Goal: Task Accomplishment & Management: Use online tool/utility

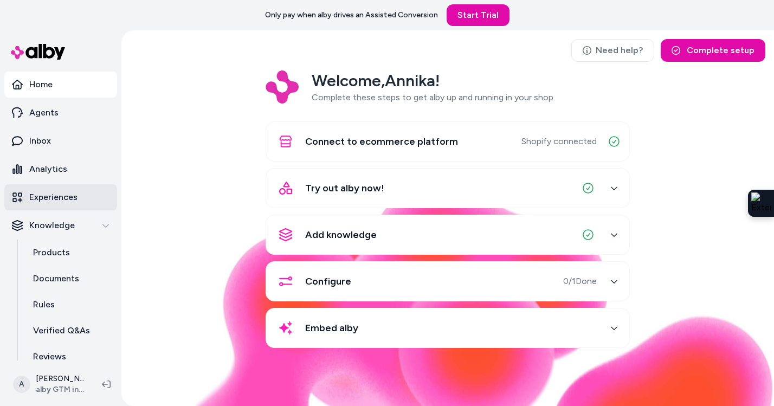
click at [63, 198] on p "Experiences" at bounding box center [53, 197] width 48 height 13
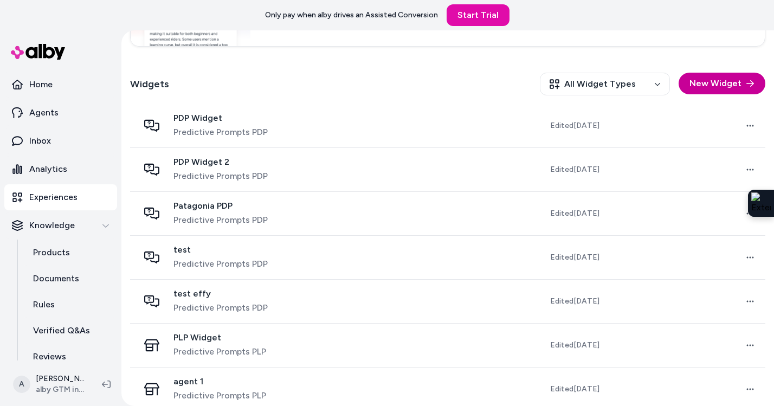
scroll to position [290, 0]
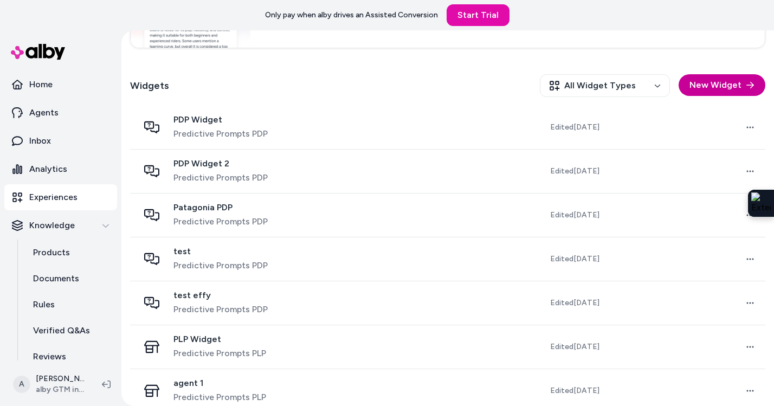
click at [704, 81] on button "New Widget" at bounding box center [722, 85] width 87 height 22
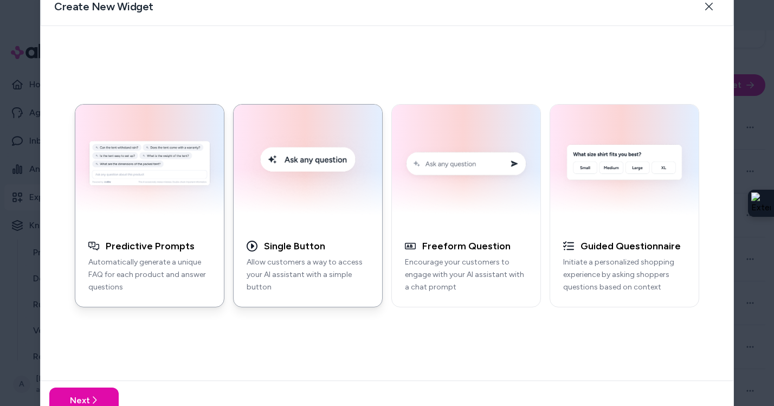
click at [303, 171] on img "button" at bounding box center [308, 166] width 136 height 110
click at [107, 395] on button "Next" at bounding box center [83, 400] width 69 height 26
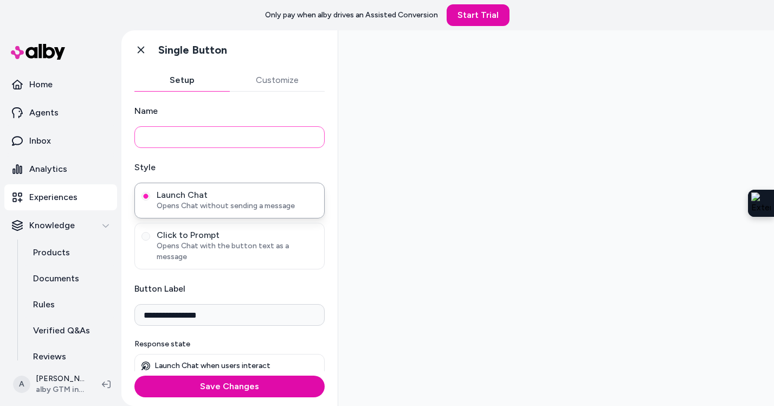
click at [253, 142] on input "Name" at bounding box center [229, 137] width 190 height 22
click at [289, 79] on button "Customize" at bounding box center [277, 80] width 95 height 22
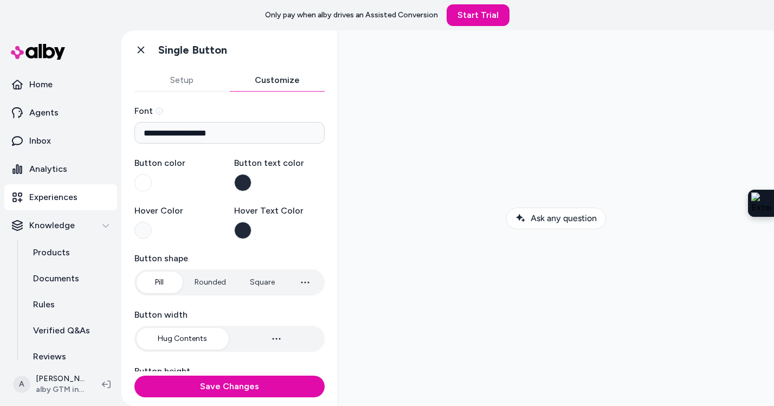
click at [183, 79] on button "Setup" at bounding box center [181, 80] width 95 height 22
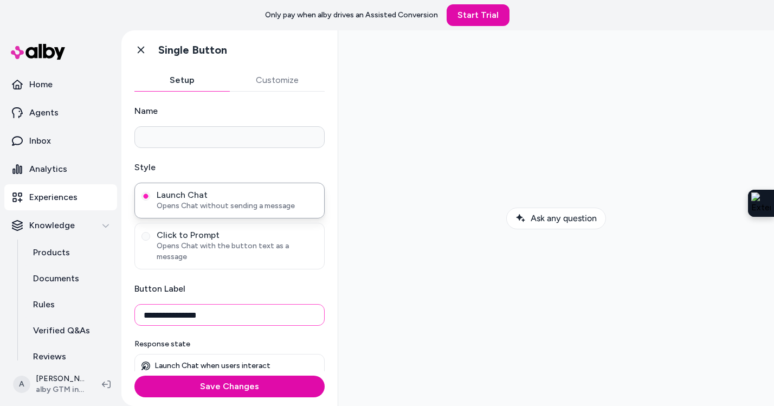
drag, startPoint x: 175, startPoint y: 306, endPoint x: 121, endPoint y: 304, distance: 54.3
click at [121, 304] on div "**********" at bounding box center [229, 232] width 216 height 280
type input "**********"
click at [266, 82] on button "Customize" at bounding box center [277, 80] width 95 height 22
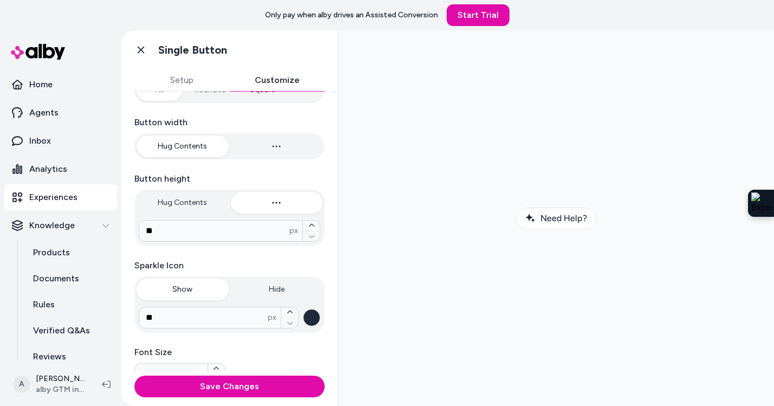
scroll to position [243, 0]
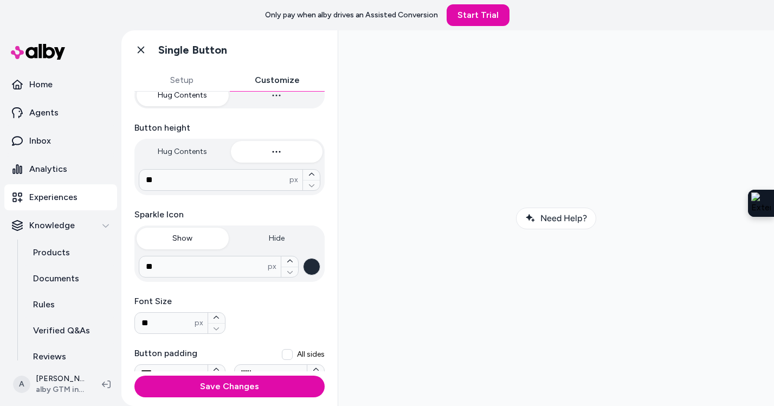
click at [280, 238] on button "Hide" at bounding box center [277, 239] width 92 height 22
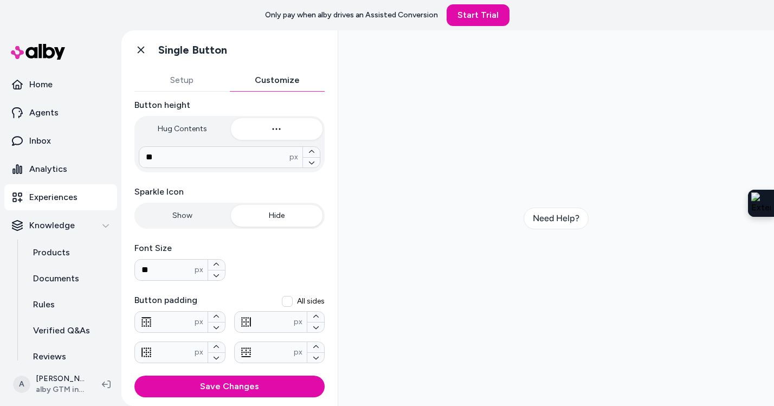
scroll to position [310, 0]
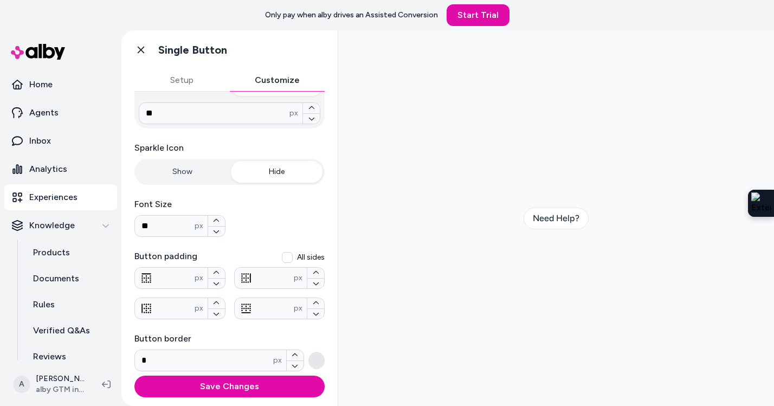
click at [288, 256] on button "All sides" at bounding box center [287, 257] width 11 height 11
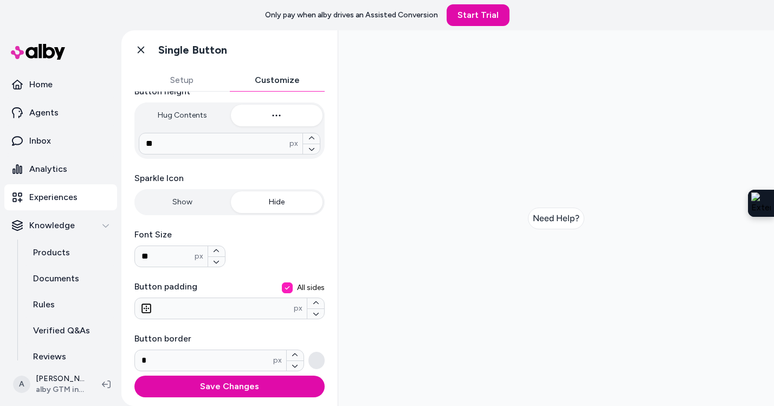
click at [287, 286] on button "All sides" at bounding box center [287, 288] width 11 height 11
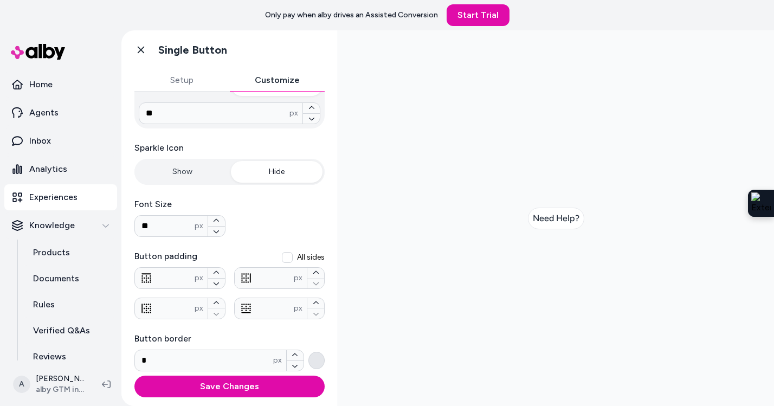
click at [318, 364] on button "button" at bounding box center [317, 360] width 16 height 17
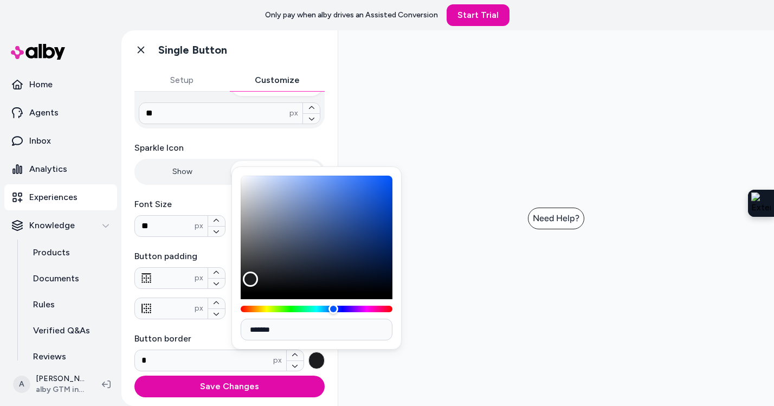
type input "*******"
drag, startPoint x: 241, startPoint y: 184, endPoint x: 247, endPoint y: 299, distance: 115.1
click at [247, 299] on div "Color" at bounding box center [247, 292] width 15 height 15
click at [221, 148] on label "Sparkle Icon" at bounding box center [229, 148] width 190 height 13
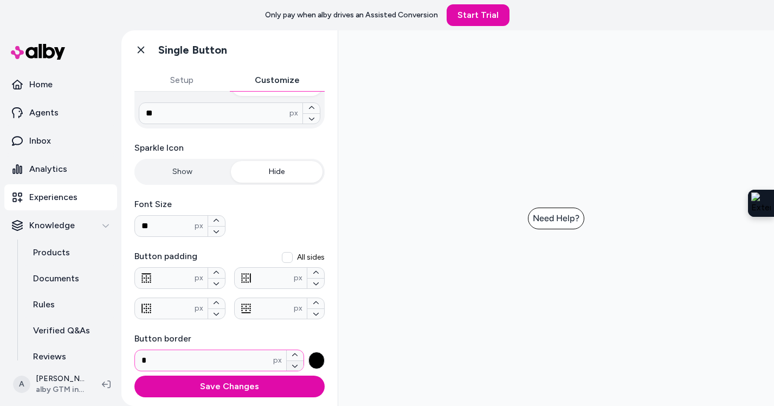
click at [294, 365] on icon "button" at bounding box center [295, 366] width 7 height 7
click at [241, 362] on input at bounding box center [204, 360] width 138 height 13
type input "*"
click at [294, 356] on icon "button" at bounding box center [295, 355] width 7 height 7
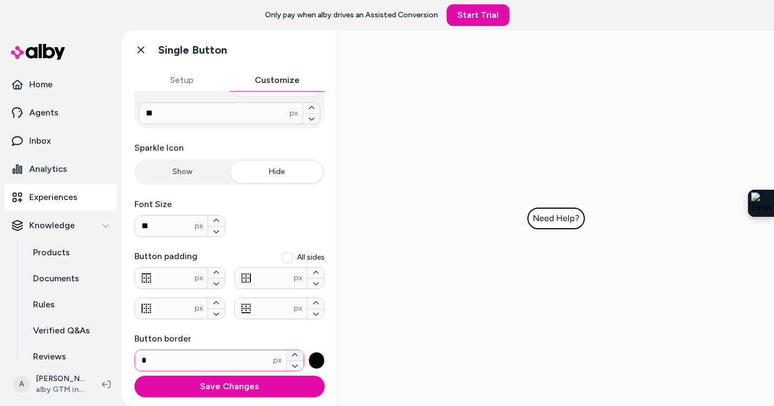
click at [294, 356] on icon "button" at bounding box center [295, 355] width 7 height 7
click at [295, 364] on icon "button" at bounding box center [295, 366] width 7 height 7
type input "*"
click at [295, 364] on icon "button" at bounding box center [295, 366] width 7 height 7
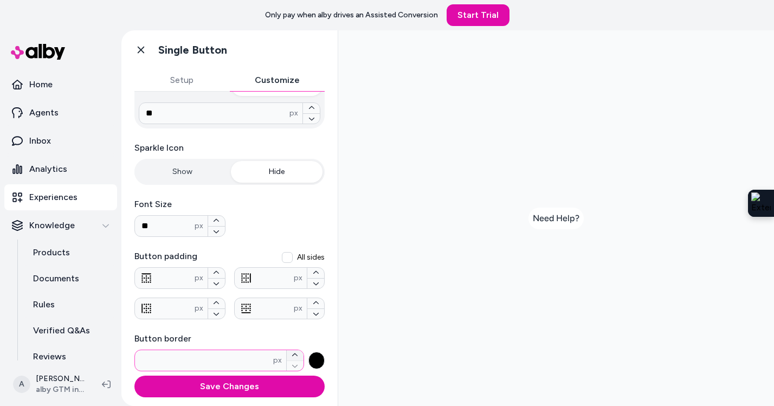
click at [295, 354] on icon "button" at bounding box center [294, 355] width 5 height 3
type input "*"
click at [317, 271] on icon "button" at bounding box center [316, 273] width 7 height 7
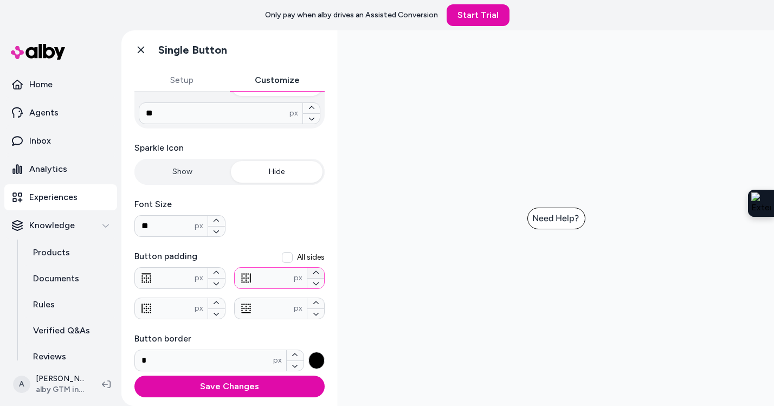
click at [317, 271] on icon "button" at bounding box center [316, 273] width 7 height 7
click at [316, 281] on icon "button" at bounding box center [316, 283] width 7 height 7
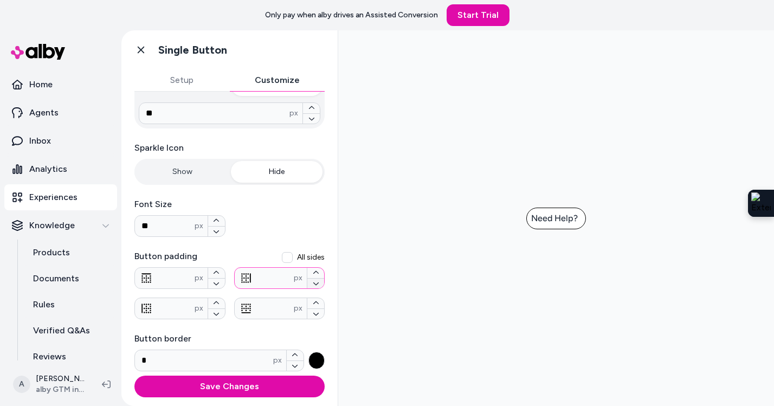
click at [316, 281] on icon "button" at bounding box center [316, 283] width 7 height 7
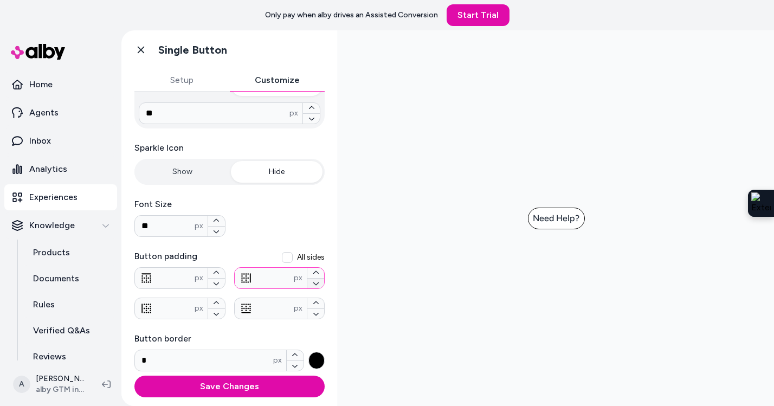
click at [316, 281] on icon "button" at bounding box center [316, 283] width 7 height 7
type input "*"
click at [212, 270] on button "button" at bounding box center [216, 273] width 17 height 10
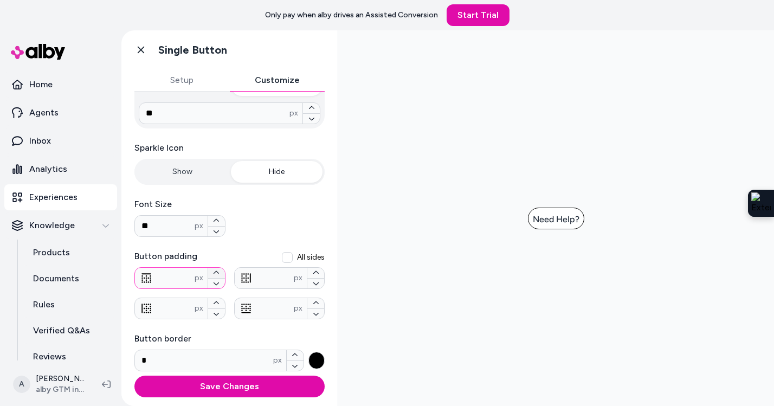
click at [212, 270] on button "button" at bounding box center [216, 273] width 17 height 10
type input "**"
click at [219, 313] on icon "button" at bounding box center [216, 314] width 7 height 7
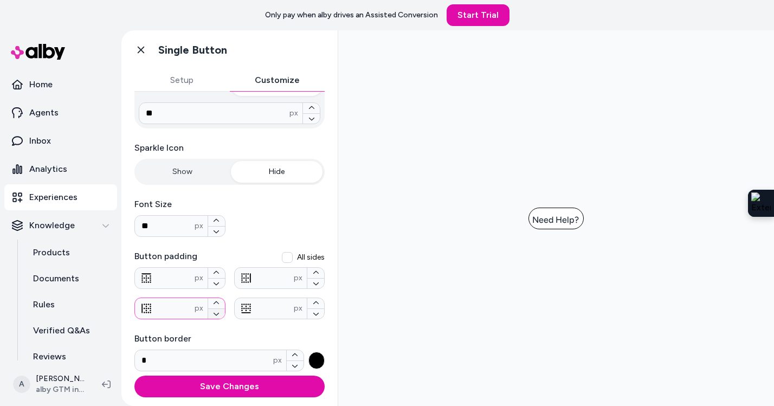
click at [219, 313] on icon "button" at bounding box center [216, 314] width 7 height 7
click at [218, 313] on icon "button" at bounding box center [216, 314] width 7 height 7
click at [217, 306] on icon "button" at bounding box center [216, 303] width 7 height 7
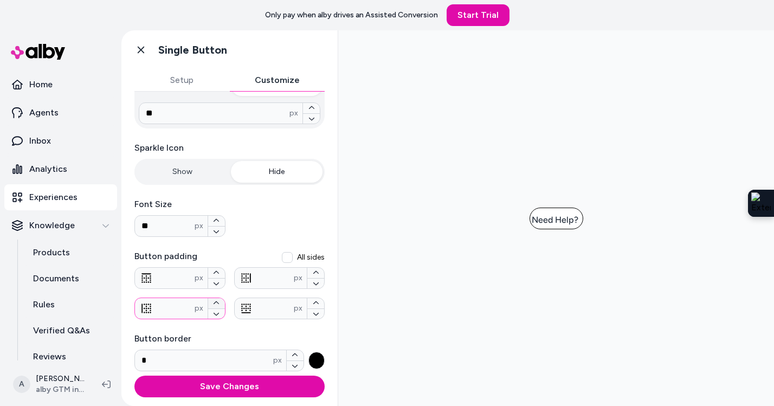
click at [217, 304] on icon "button" at bounding box center [216, 303] width 7 height 7
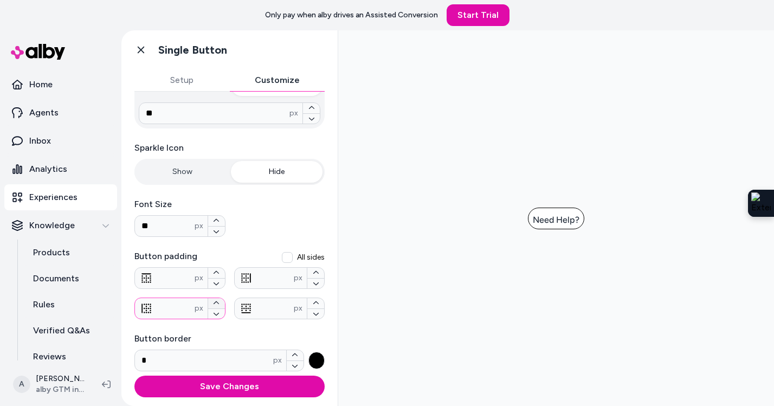
click at [217, 304] on icon "button" at bounding box center [216, 303] width 7 height 7
click at [220, 315] on button "button" at bounding box center [216, 314] width 17 height 11
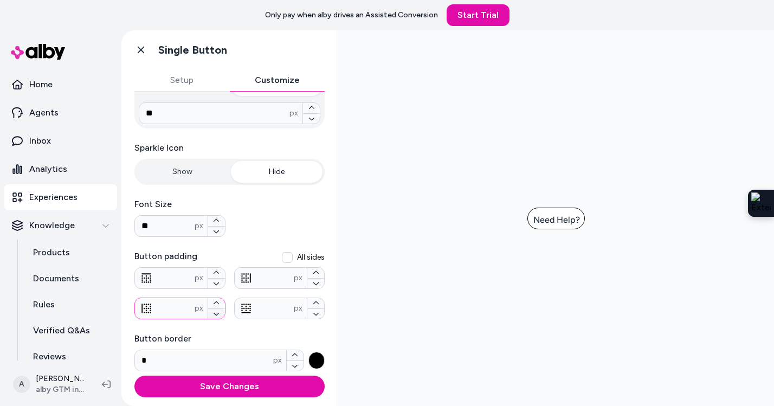
click at [220, 315] on button "button" at bounding box center [216, 314] width 17 height 11
type input "*"
click at [317, 315] on icon "button" at bounding box center [316, 314] width 7 height 7
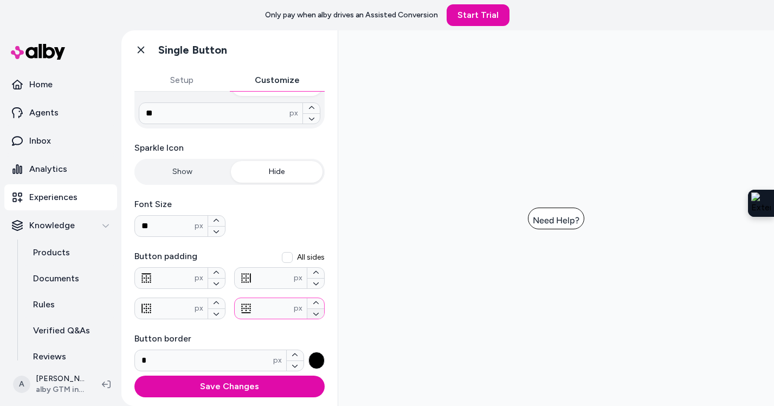
click at [317, 315] on icon "button" at bounding box center [316, 314] width 7 height 7
click at [317, 306] on icon "button" at bounding box center [316, 303] width 7 height 7
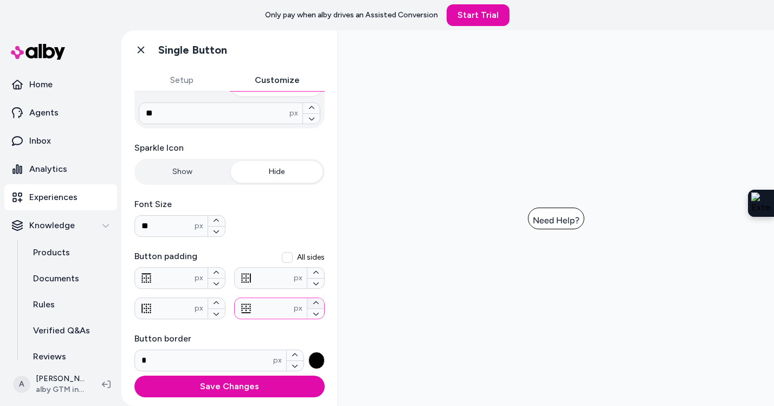
click at [317, 305] on icon "button" at bounding box center [316, 303] width 7 height 7
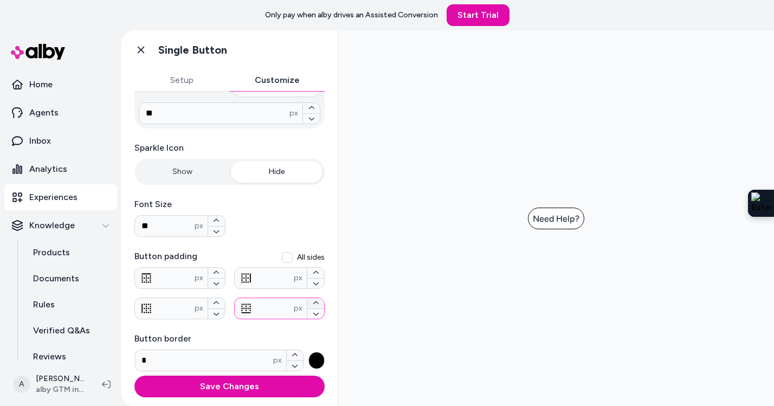
click at [317, 305] on icon "button" at bounding box center [316, 303] width 7 height 7
type input "**"
click at [211, 271] on button "button" at bounding box center [216, 273] width 17 height 10
click at [212, 269] on button "button" at bounding box center [216, 273] width 17 height 10
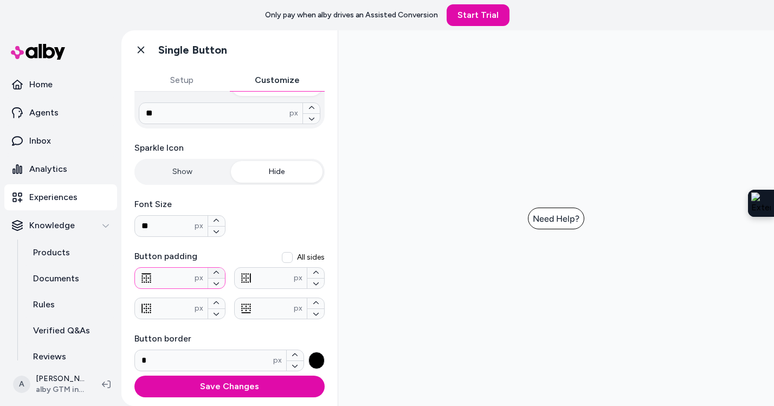
click at [212, 269] on button "button" at bounding box center [216, 273] width 17 height 10
type input "**"
click at [315, 302] on icon "button" at bounding box center [316, 303] width 7 height 7
click at [315, 302] on icon "button" at bounding box center [315, 303] width 5 height 3
type input "**"
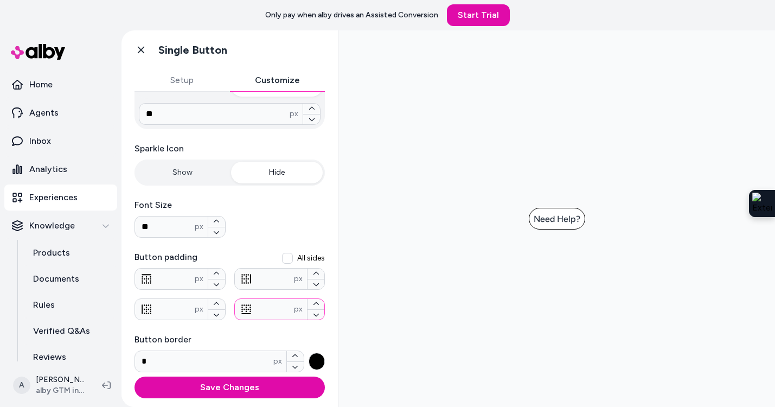
scroll to position [310, 0]
click at [143, 53] on icon at bounding box center [141, 49] width 11 height 11
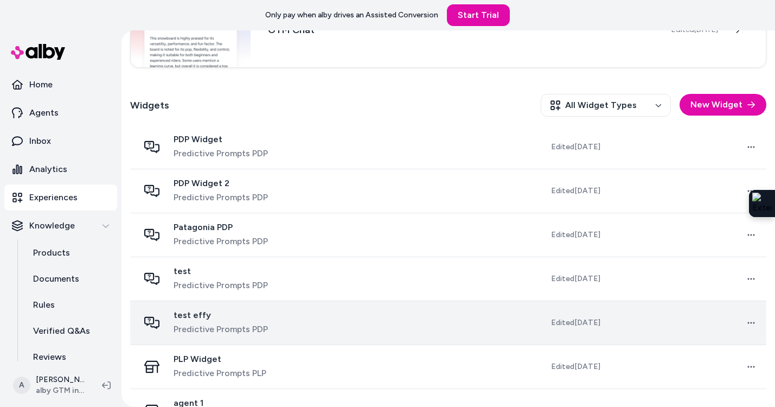
scroll to position [283, 0]
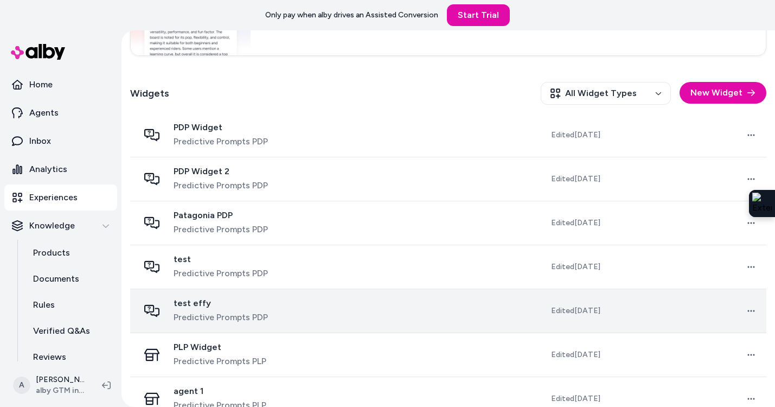
click at [233, 313] on span "Predictive Prompts PDP" at bounding box center [221, 317] width 94 height 13
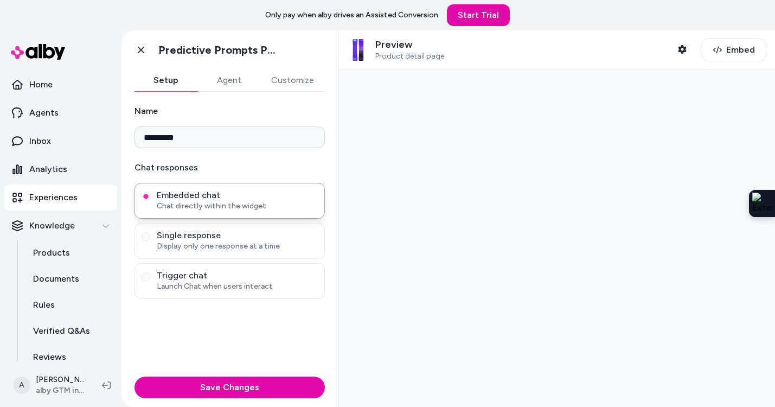
drag, startPoint x: 470, startPoint y: 58, endPoint x: 476, endPoint y: 56, distance: 5.7
click at [472, 57] on div "Preview Product detail page Shopper Context" at bounding box center [520, 50] width 346 height 23
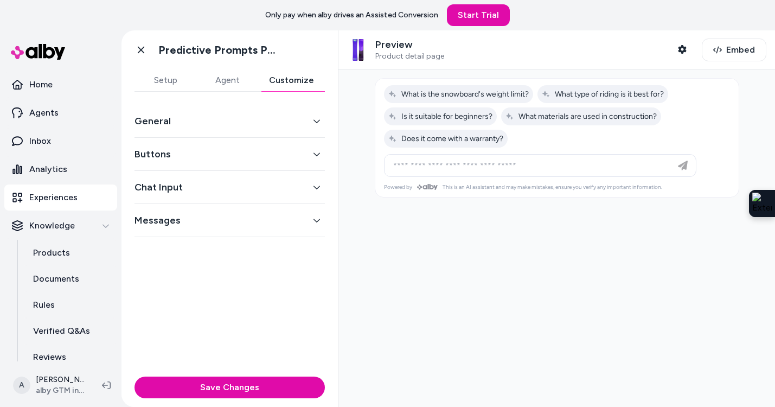
click at [294, 85] on button "Customize" at bounding box center [291, 80] width 67 height 22
click at [681, 46] on icon "button" at bounding box center [682, 49] width 9 height 9
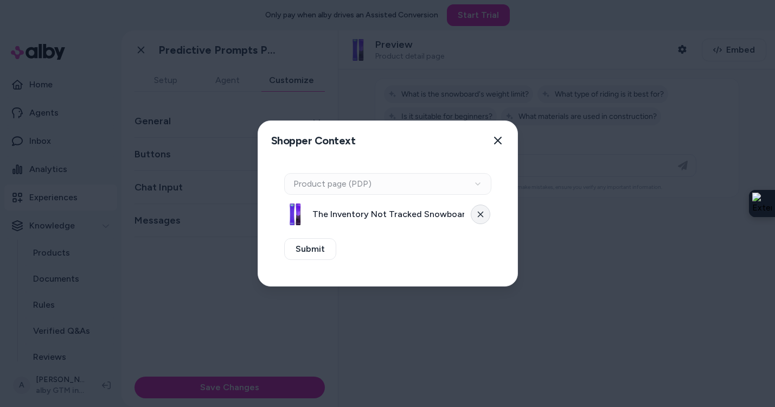
click at [478, 214] on icon at bounding box center [480, 214] width 7 height 7
click at [419, 184] on div "Context Type Product page (PDP)" at bounding box center [387, 184] width 207 height 22
click at [418, 207] on button "Select a product" at bounding box center [387, 214] width 207 height 22
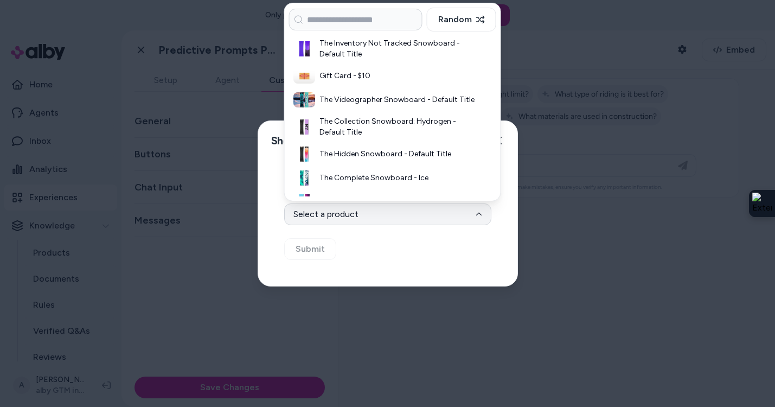
click at [498, 221] on div "Context Type Product page (PDP) Select Product Select a product Submit" at bounding box center [387, 223] width 259 height 126
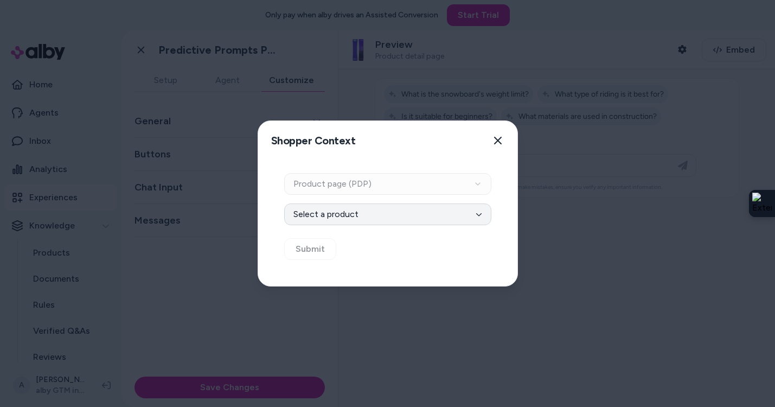
click at [419, 210] on button "Select a product" at bounding box center [387, 214] width 207 height 22
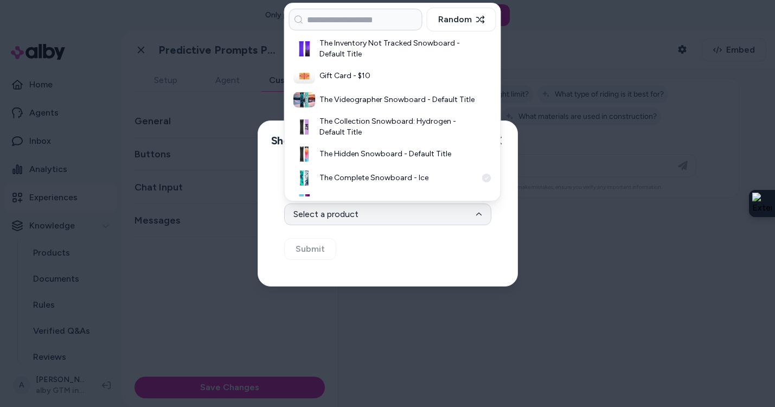
click at [398, 185] on div "The Complete Snowboard - Ice" at bounding box center [392, 178] width 207 height 24
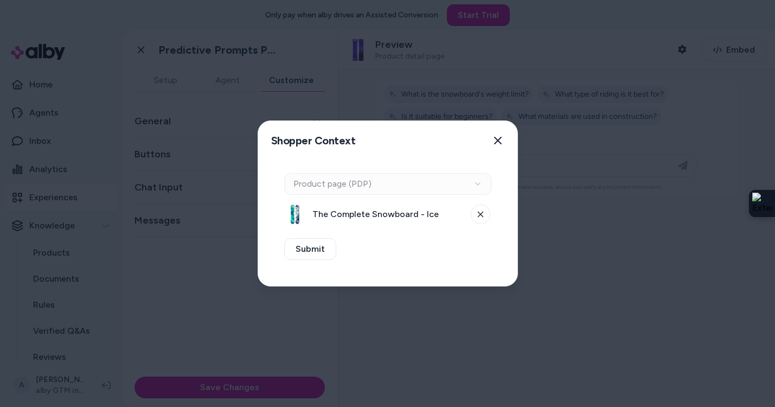
click at [367, 189] on div "Context Type Product page (PDP)" at bounding box center [387, 184] width 207 height 22
click at [465, 215] on div "The Complete Snowboard - Ice" at bounding box center [387, 214] width 207 height 22
click at [479, 213] on icon at bounding box center [479, 213] width 5 height 5
click at [435, 184] on div "Context Type Product page (PDP)" at bounding box center [387, 184] width 207 height 22
click at [443, 212] on button "Select a product" at bounding box center [387, 214] width 207 height 22
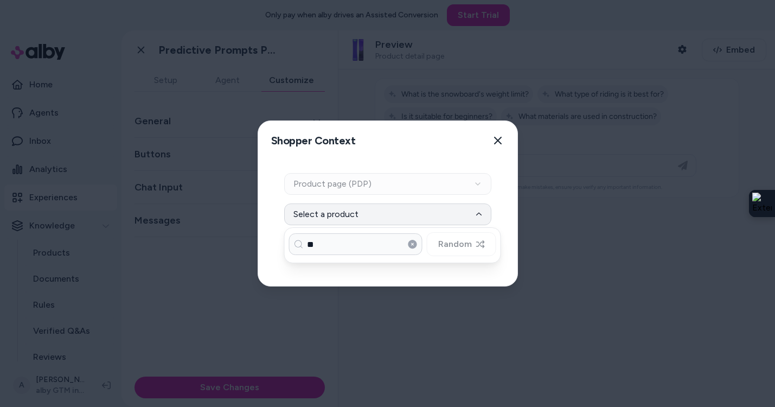
type input "*"
type input "****"
click at [413, 245] on icon at bounding box center [412, 244] width 9 height 9
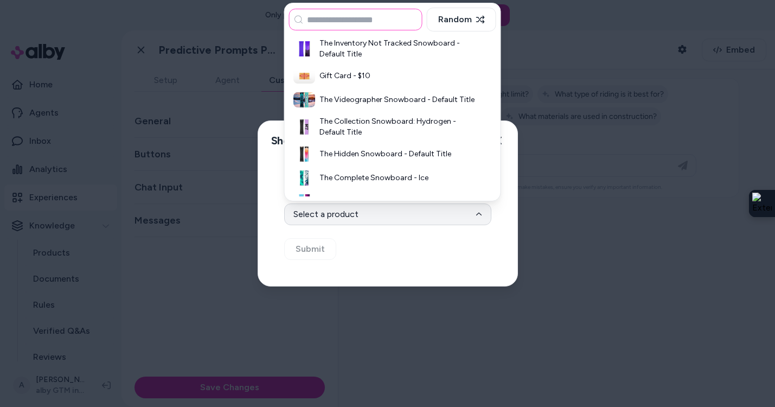
click at [347, 18] on input at bounding box center [355, 20] width 133 height 22
type input "****"
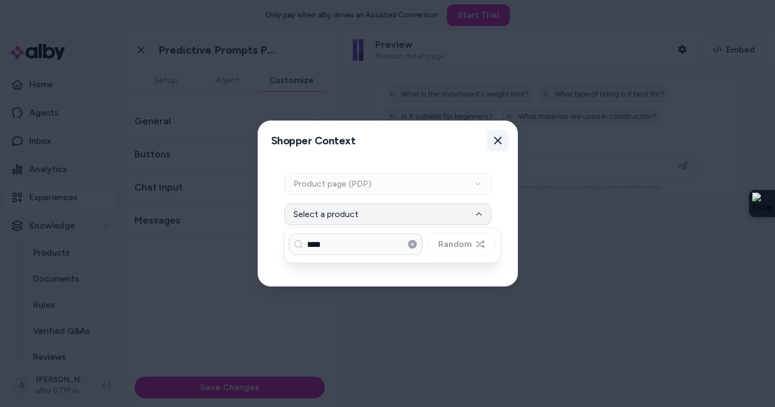
click at [493, 139] on button "Close" at bounding box center [498, 141] width 22 height 22
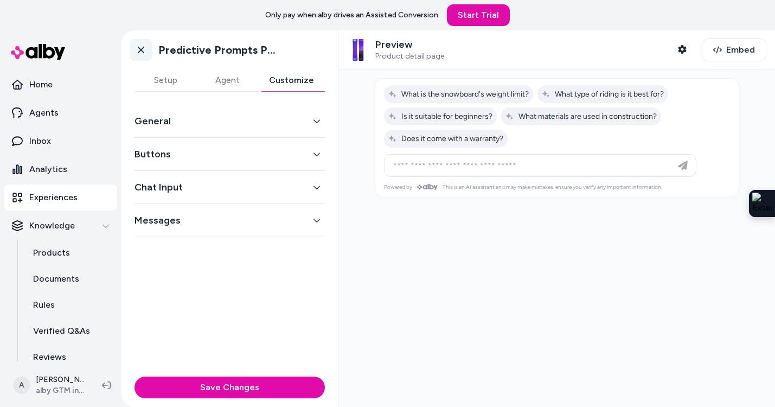
click at [139, 52] on icon at bounding box center [141, 49] width 11 height 11
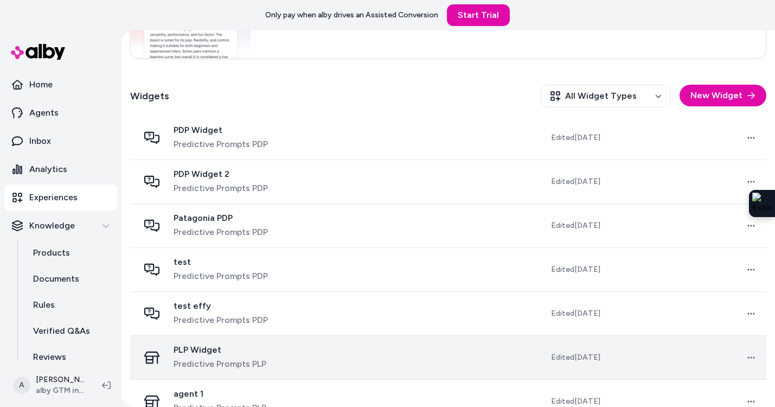
scroll to position [340, 0]
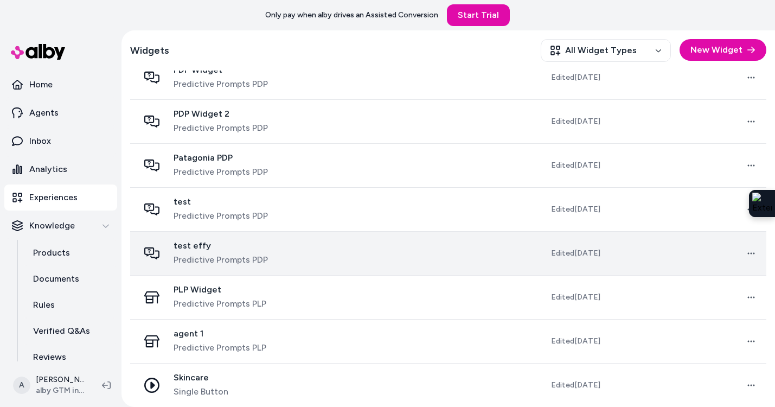
click at [415, 249] on td at bounding box center [400, 253] width 157 height 44
click at [211, 247] on span "test effy" at bounding box center [221, 245] width 94 height 11
click at [752, 255] on html "Only pay when [PERSON_NAME] drives an Assisted Conversion Start Trial Home Agen…" at bounding box center [387, 203] width 775 height 407
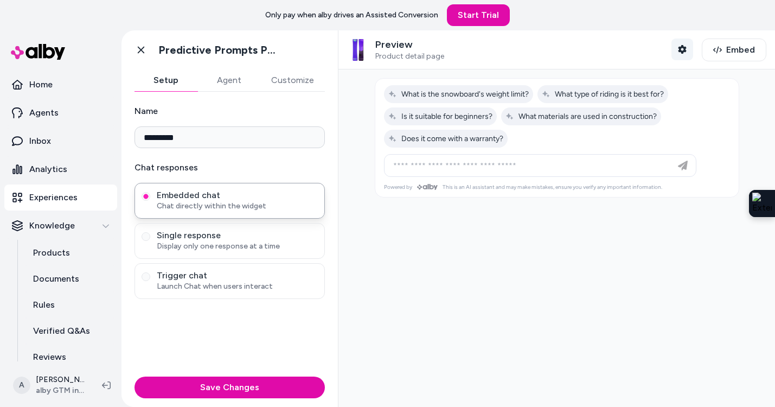
click at [681, 46] on icon "button" at bounding box center [682, 49] width 9 height 9
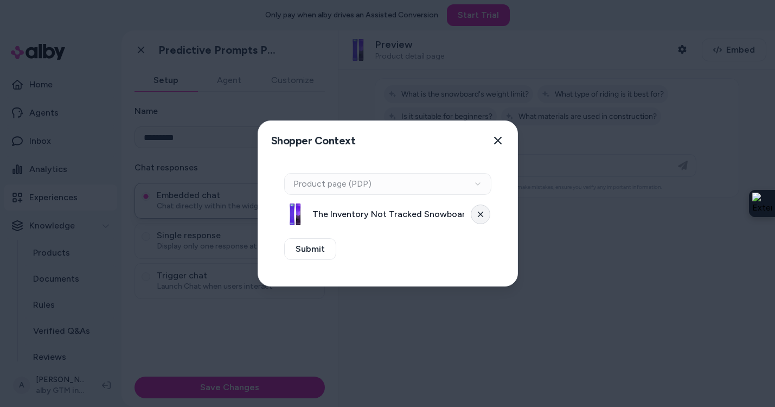
click at [482, 213] on icon at bounding box center [480, 214] width 7 height 7
click at [405, 188] on div "Context Type Product page (PDP)" at bounding box center [387, 184] width 207 height 22
click at [402, 179] on div "Context Type Product page (PDP)" at bounding box center [387, 184] width 207 height 22
click at [397, 222] on button "Select a product" at bounding box center [387, 214] width 207 height 22
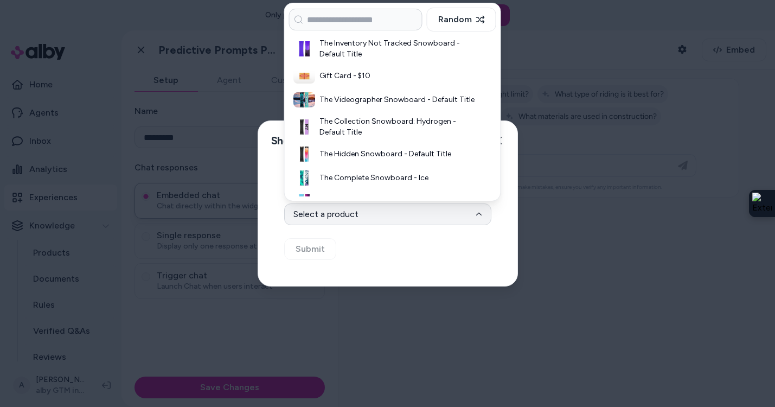
drag, startPoint x: 146, startPoint y: 98, endPoint x: 142, endPoint y: 71, distance: 26.9
click at [148, 87] on div at bounding box center [387, 203] width 775 height 407
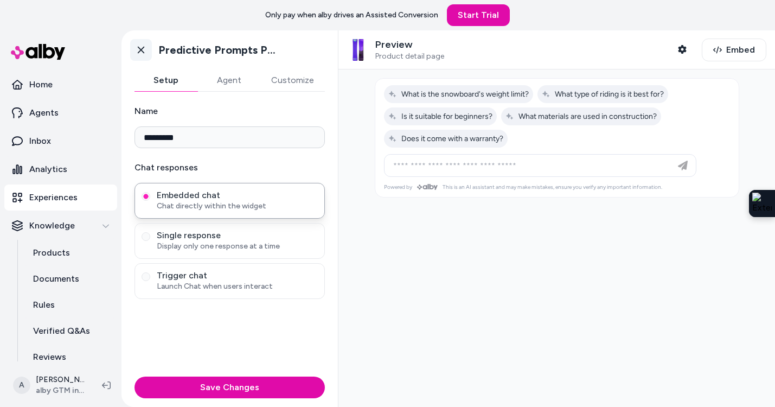
click at [146, 53] on link "Go back" at bounding box center [141, 50] width 22 height 22
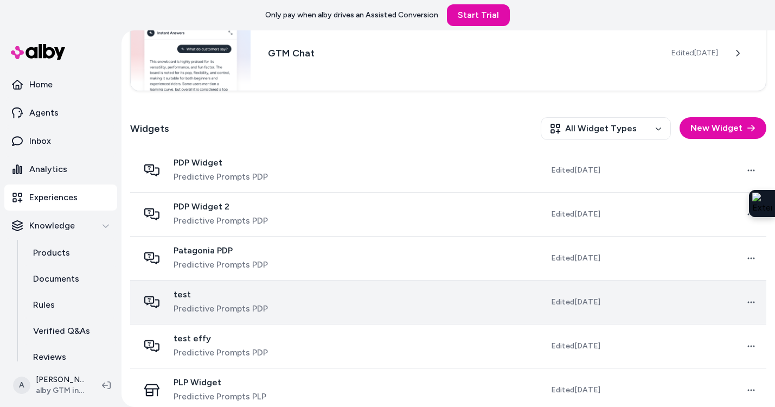
scroll to position [323, 0]
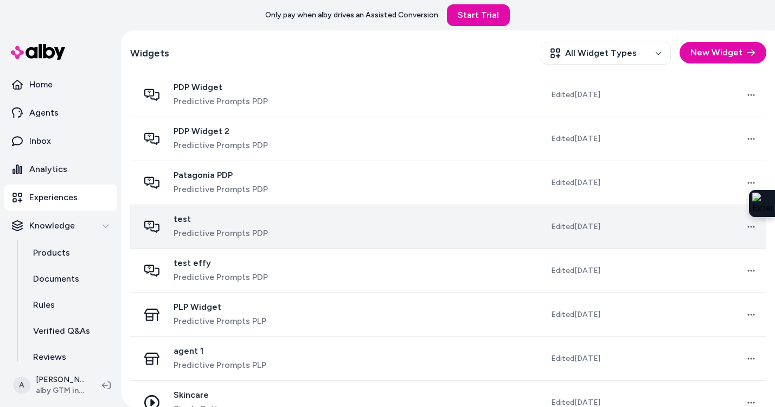
click at [208, 221] on span "test" at bounding box center [221, 219] width 94 height 11
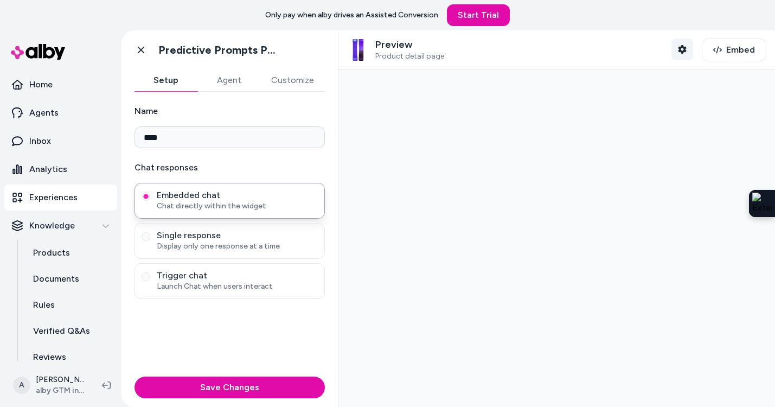
click at [685, 50] on icon "button" at bounding box center [682, 49] width 8 height 9
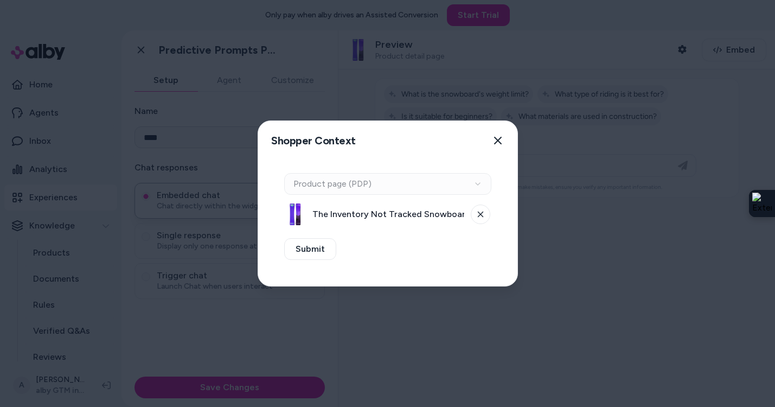
click at [463, 184] on div "Context Type Product page (PDP)" at bounding box center [387, 184] width 207 height 22
click at [476, 217] on button at bounding box center [481, 214] width 20 height 20
click at [442, 185] on div "Context Type Product page (PDP)" at bounding box center [387, 184] width 207 height 22
click at [431, 209] on button "Select a product" at bounding box center [387, 214] width 207 height 22
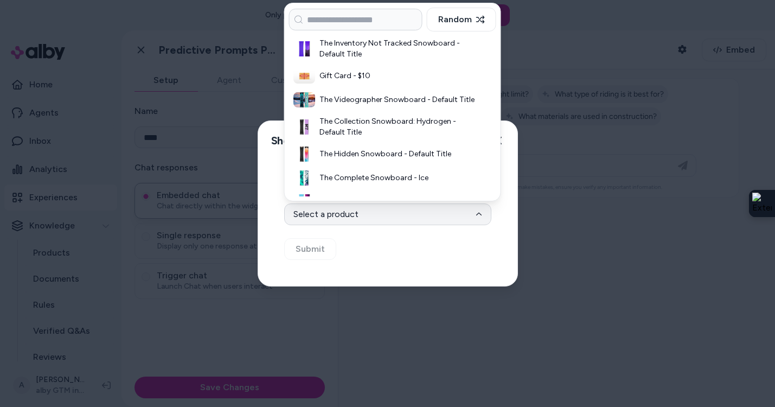
click at [461, 25] on button "Random" at bounding box center [461, 20] width 69 height 24
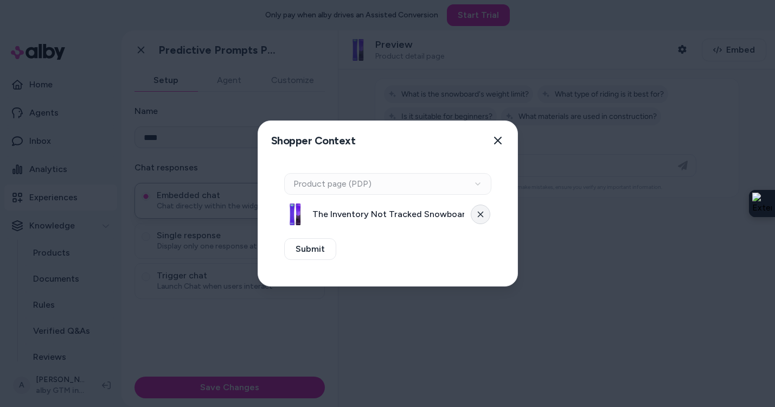
click at [477, 215] on icon at bounding box center [480, 214] width 7 height 7
click at [457, 219] on button "Select a product" at bounding box center [387, 214] width 207 height 22
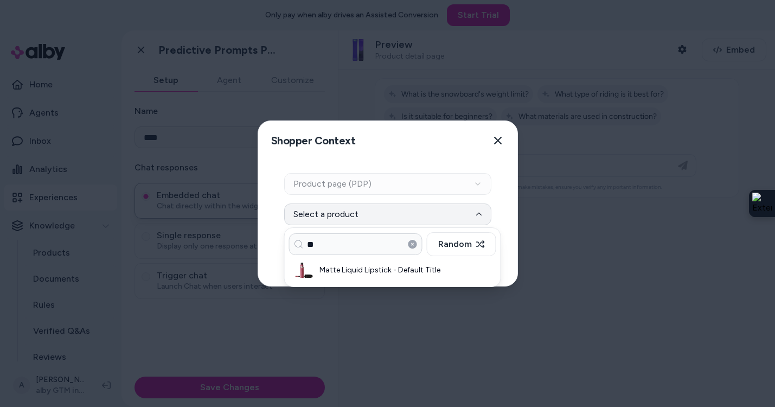
type input "*"
type input "****"
click at [388, 266] on h3 "Hydrating Face Serum - Default Title" at bounding box center [397, 270] width 157 height 11
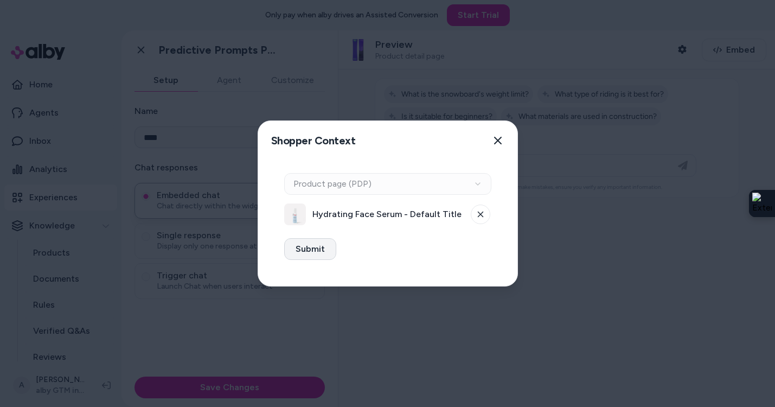
click at [308, 254] on button "Submit" at bounding box center [310, 249] width 52 height 22
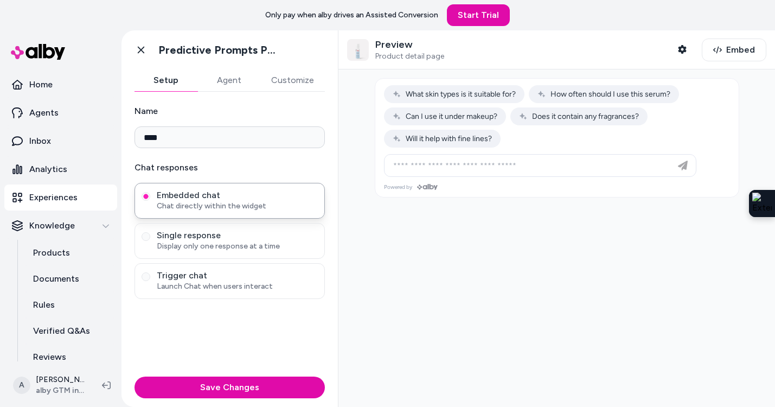
click at [293, 79] on button "Customize" at bounding box center [292, 80] width 65 height 22
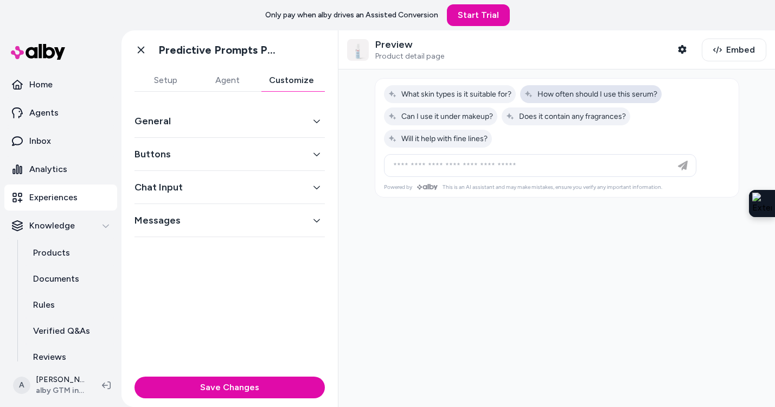
click at [601, 94] on span "How often should I use this serum?" at bounding box center [590, 93] width 133 height 9
type input "**********"
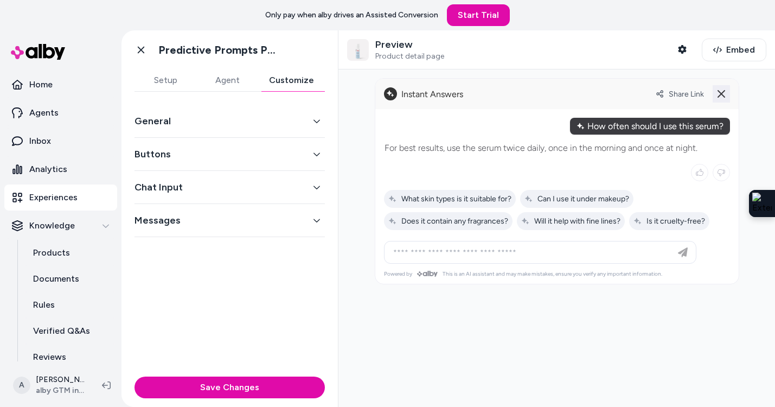
click at [721, 89] on icon at bounding box center [721, 93] width 13 height 13
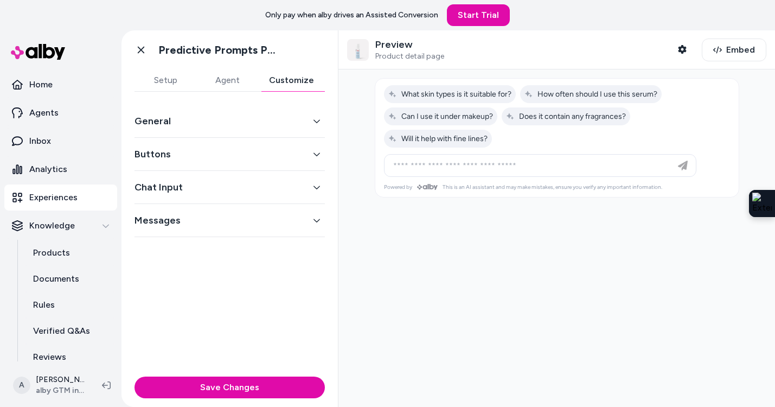
drag, startPoint x: 236, startPoint y: 84, endPoint x: 227, endPoint y: 84, distance: 9.8
click at [235, 84] on button "Agent" at bounding box center [227, 80] width 62 height 22
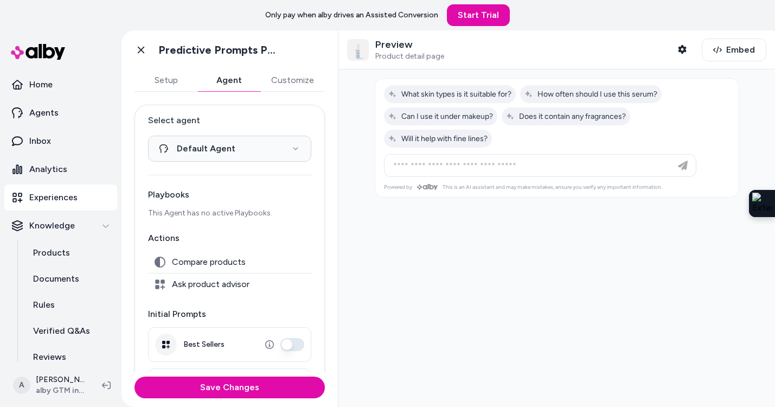
click at [210, 262] on span "Compare products" at bounding box center [209, 261] width 74 height 11
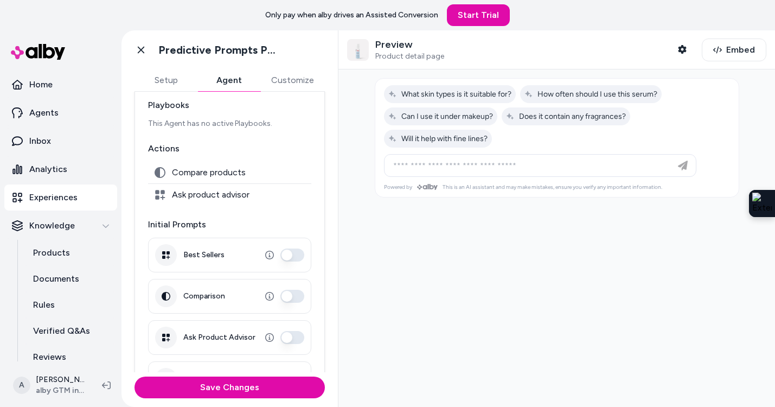
scroll to position [116, 0]
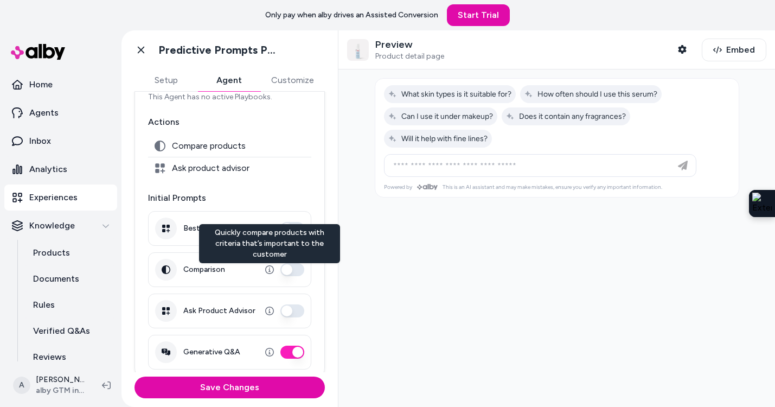
click at [285, 267] on button "Comparison" at bounding box center [292, 269] width 24 height 13
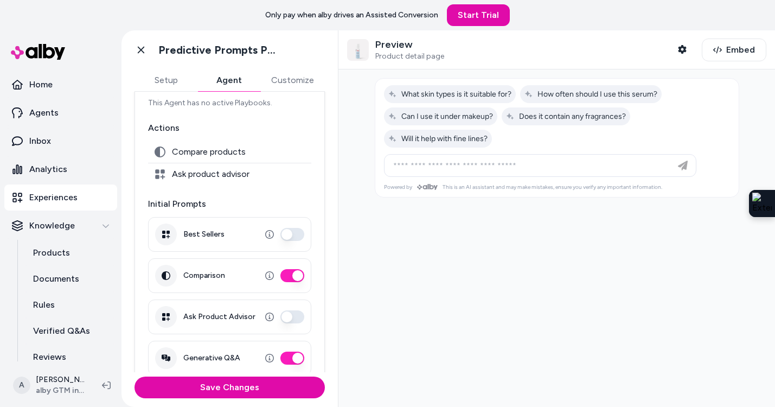
click at [286, 317] on button "Ask Product Advisor" at bounding box center [292, 316] width 24 height 13
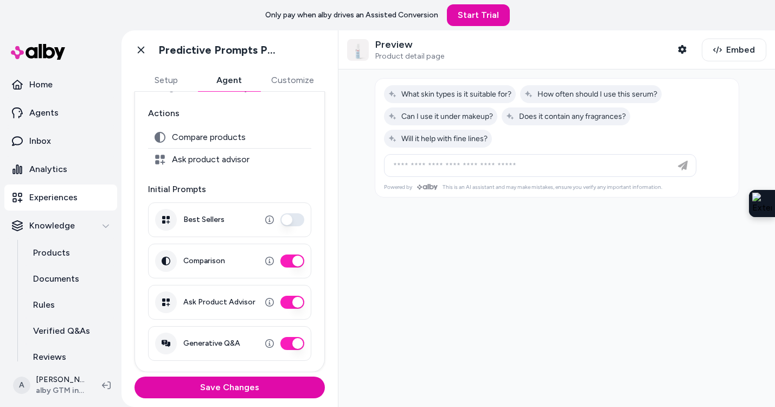
scroll to position [0, 0]
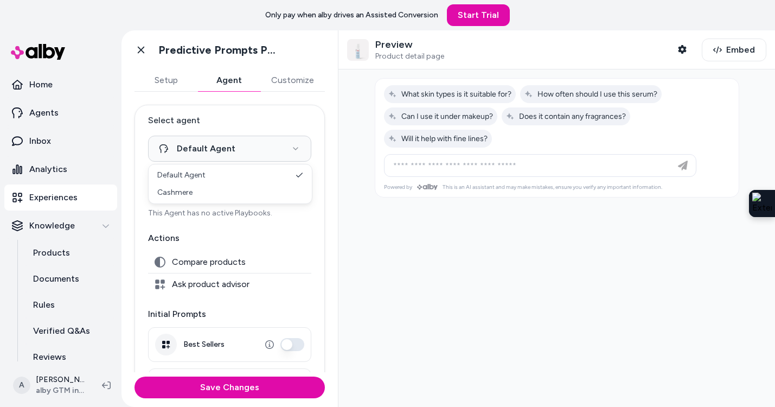
click at [192, 149] on html "**********" at bounding box center [387, 203] width 775 height 407
click at [191, 149] on html "**********" at bounding box center [387, 203] width 775 height 407
click at [162, 79] on button "Setup" at bounding box center [165, 80] width 63 height 22
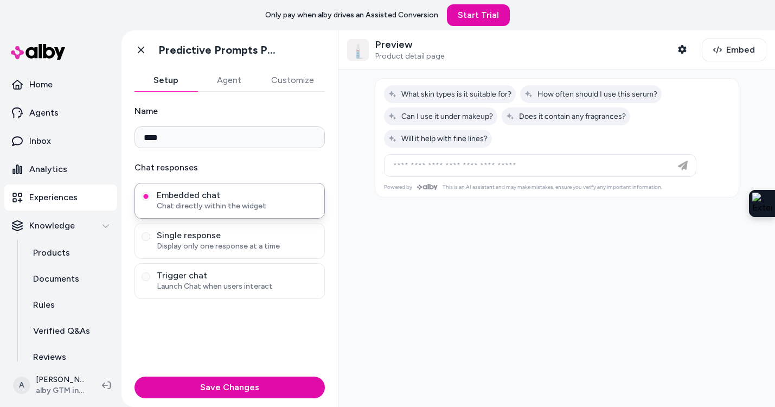
click at [289, 80] on button "Customize" at bounding box center [292, 80] width 65 height 22
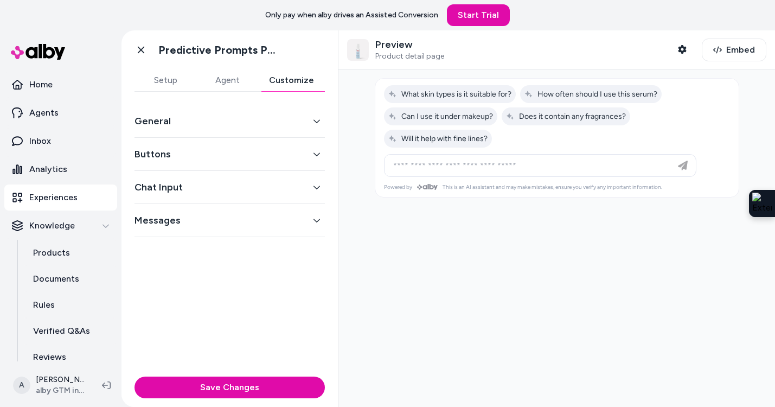
click at [241, 124] on button "General" at bounding box center [229, 120] width 190 height 15
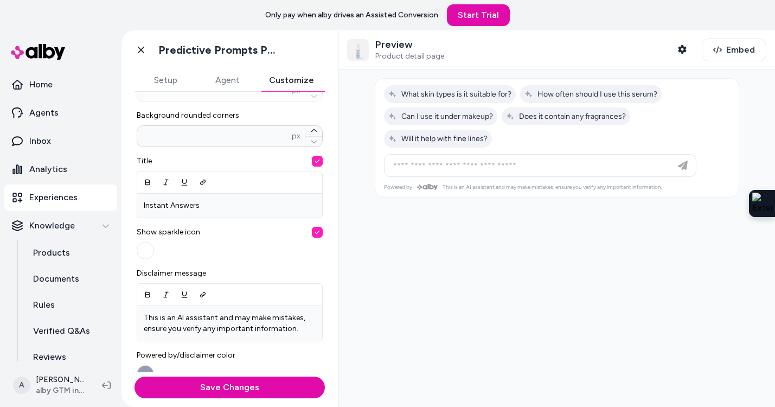
scroll to position [298, 0]
click at [142, 244] on button "button" at bounding box center [145, 248] width 17 height 17
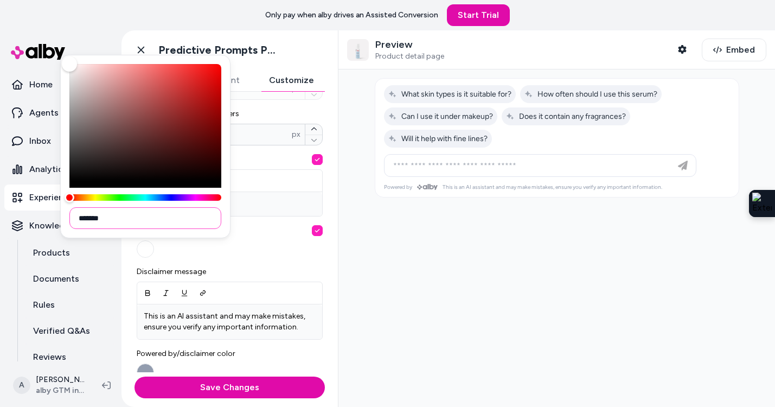
drag, startPoint x: 111, startPoint y: 222, endPoint x: 72, endPoint y: 214, distance: 39.8
click at [70, 215] on input "*******" at bounding box center [145, 218] width 152 height 22
paste input
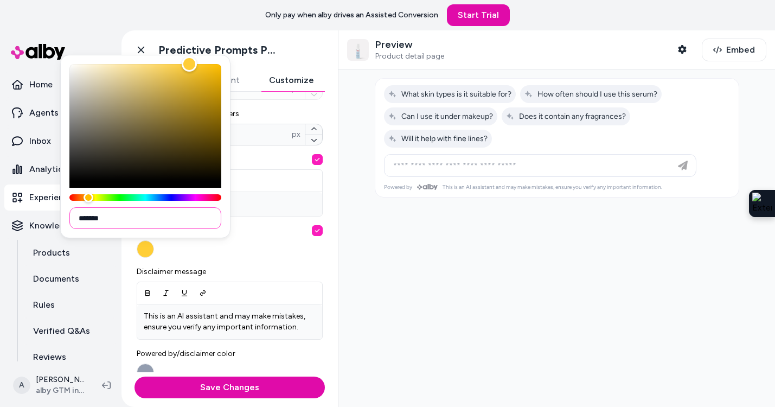
type input "*******"
click at [228, 239] on div "Show sparkle icon" at bounding box center [230, 241] width 186 height 33
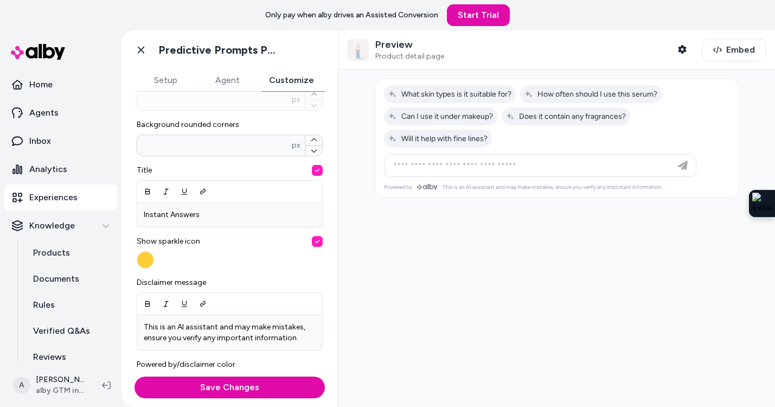
scroll to position [284, 0]
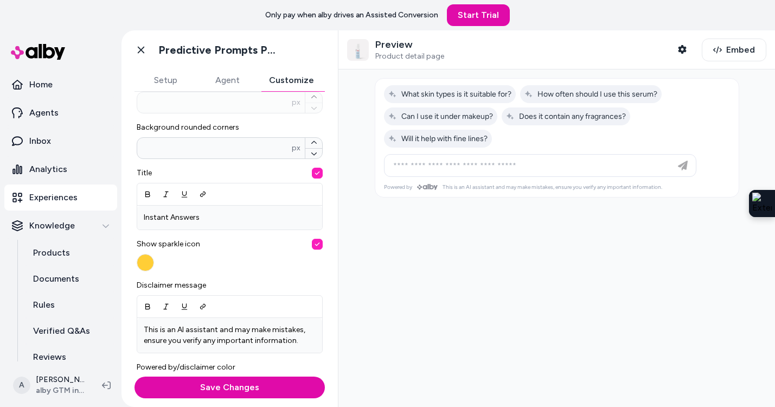
click at [193, 267] on div "Show sparkle icon" at bounding box center [230, 255] width 186 height 33
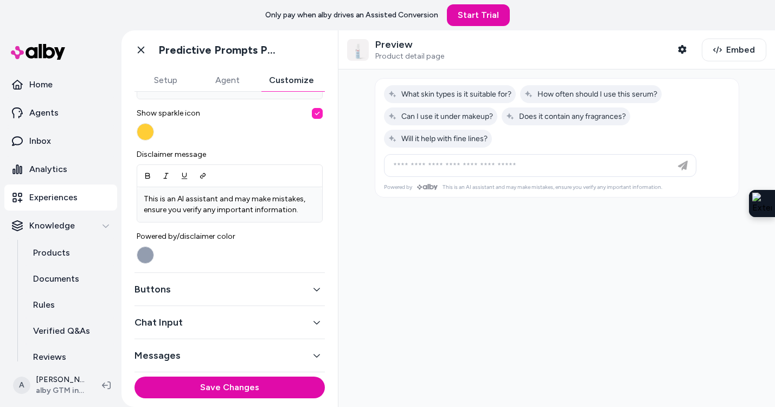
scroll to position [5, 0]
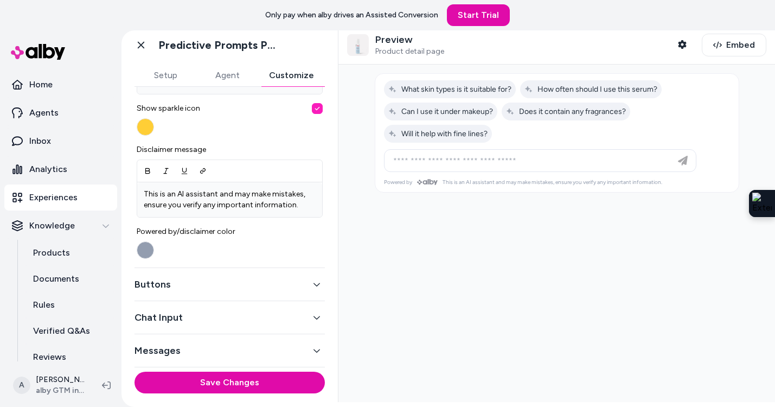
click at [192, 291] on button "Buttons" at bounding box center [229, 284] width 190 height 15
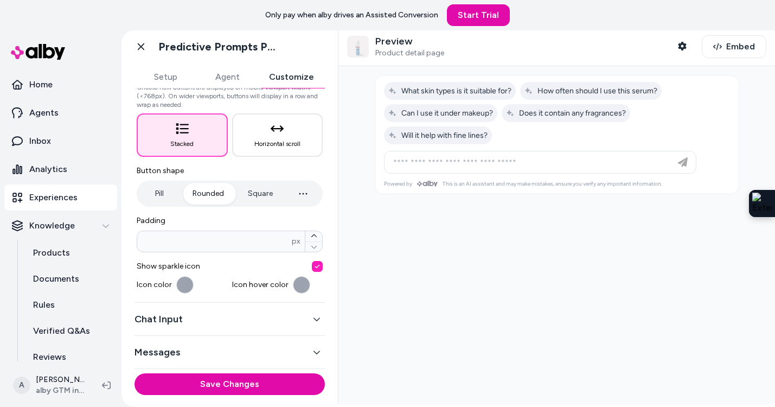
scroll to position [3, 0]
click at [189, 283] on button "button" at bounding box center [184, 284] width 17 height 17
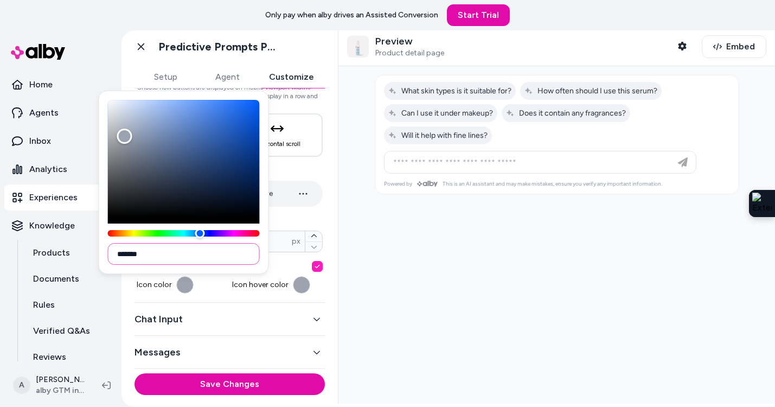
drag, startPoint x: 146, startPoint y: 256, endPoint x: 121, endPoint y: 254, distance: 25.5
click at [121, 254] on input "*******" at bounding box center [184, 254] width 152 height 22
paste input
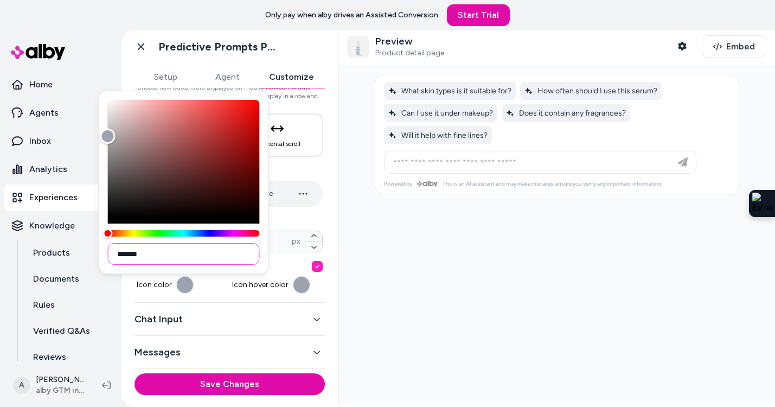
click at [124, 252] on input "*******" at bounding box center [184, 254] width 152 height 22
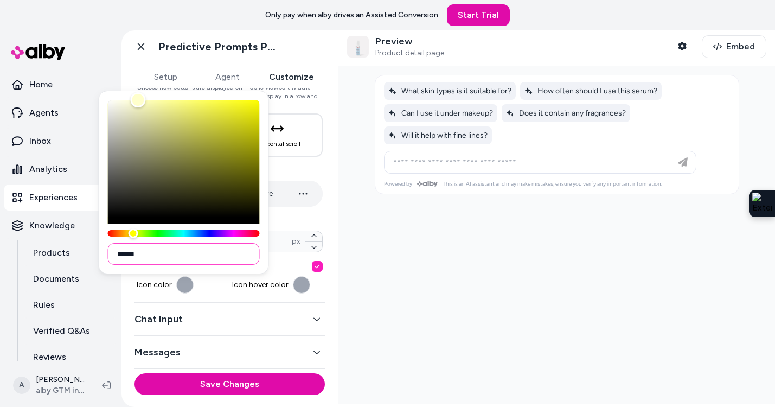
type input "******"
click at [155, 255] on input "******" at bounding box center [184, 254] width 152 height 22
click at [291, 265] on span "Show sparkle icon" at bounding box center [230, 266] width 186 height 11
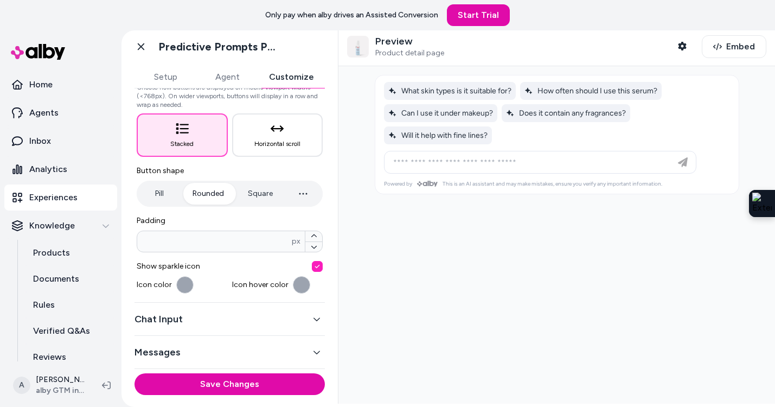
click at [302, 283] on button "button" at bounding box center [301, 284] width 17 height 17
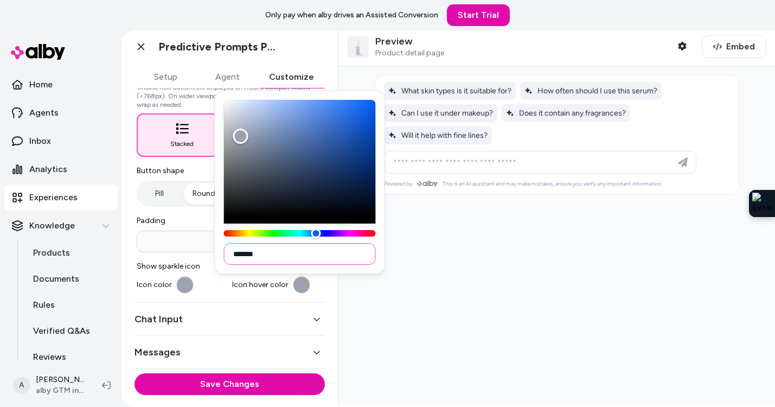
drag, startPoint x: 269, startPoint y: 258, endPoint x: 211, endPoint y: 255, distance: 58.1
click at [211, 255] on body "**********" at bounding box center [387, 203] width 775 height 407
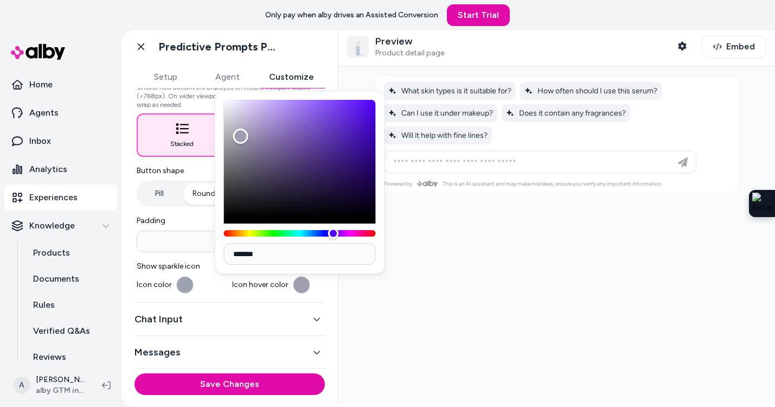
type input "*******"
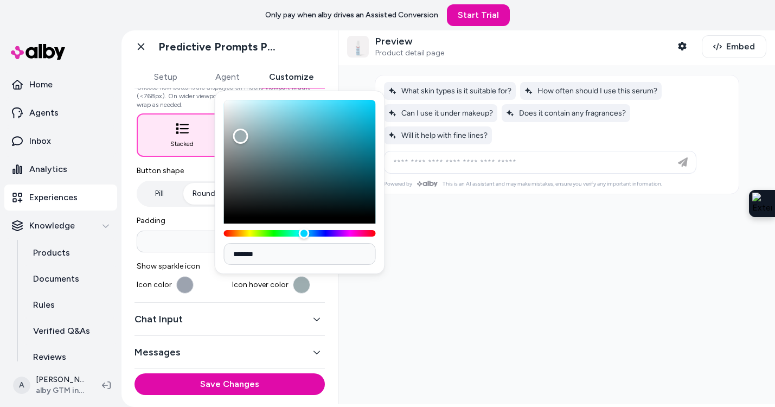
drag, startPoint x: 315, startPoint y: 231, endPoint x: 304, endPoint y: 231, distance: 11.4
click at [304, 231] on div "Hue" at bounding box center [303, 233] width 11 height 11
click at [304, 260] on input "*******" at bounding box center [300, 254] width 152 height 22
click at [234, 292] on div "Icon hover color" at bounding box center [277, 284] width 91 height 17
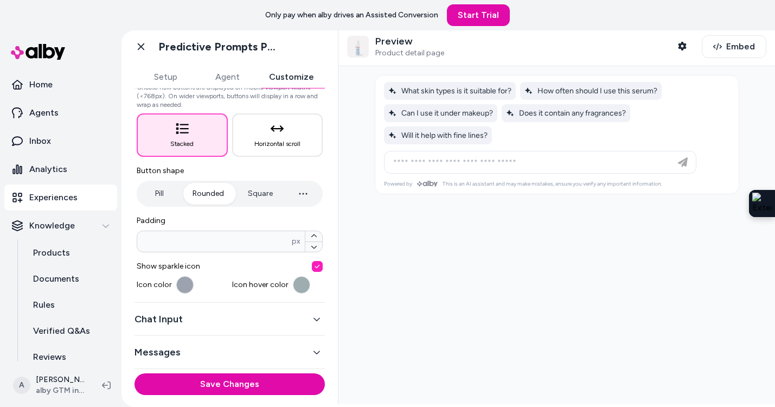
click at [183, 287] on button "button" at bounding box center [184, 284] width 17 height 17
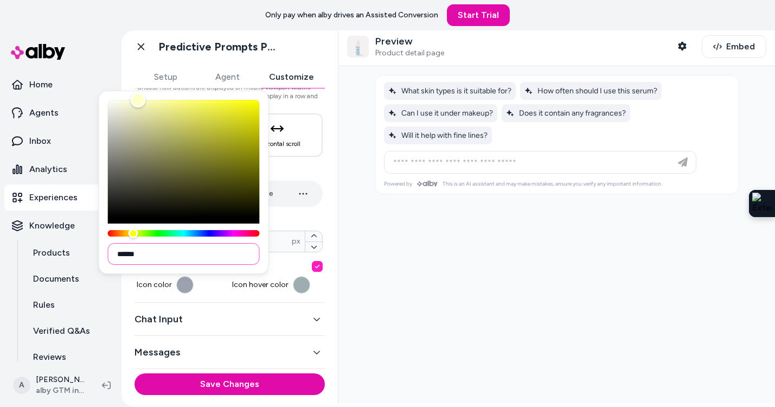
click at [181, 246] on input "******" at bounding box center [184, 254] width 152 height 22
click at [190, 234] on div "Hue" at bounding box center [184, 233] width 152 height 7
click at [160, 257] on input "*******" at bounding box center [184, 254] width 152 height 22
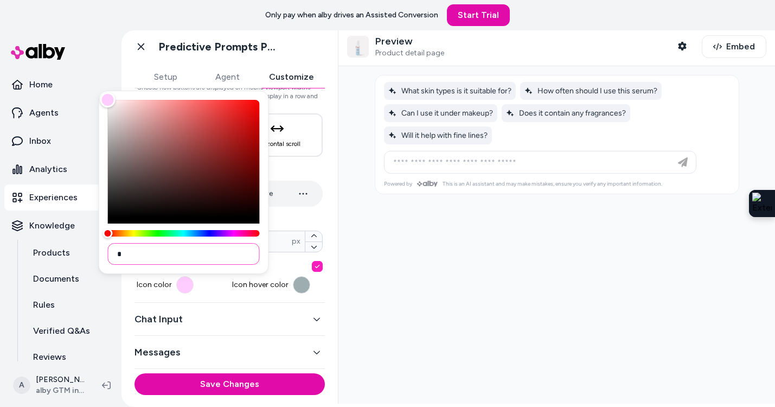
paste input "******"
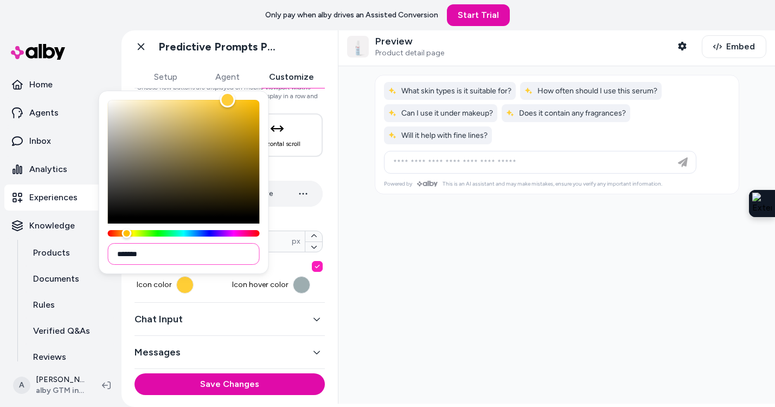
type input "*******"
click at [284, 266] on span "Show sparkle icon" at bounding box center [230, 266] width 186 height 11
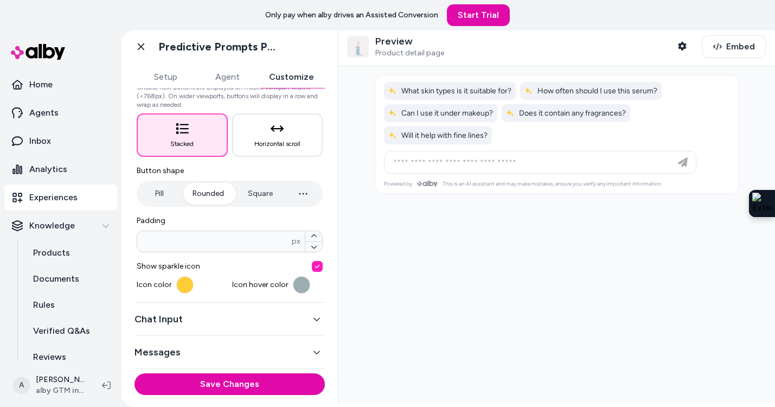
click at [295, 285] on button "button" at bounding box center [301, 284] width 17 height 17
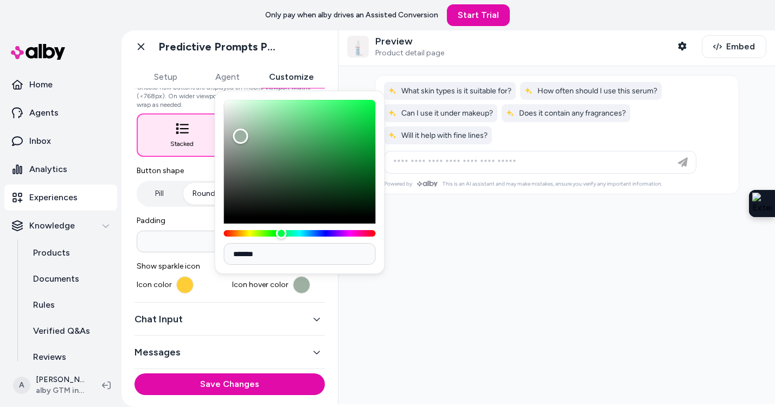
type input "*******"
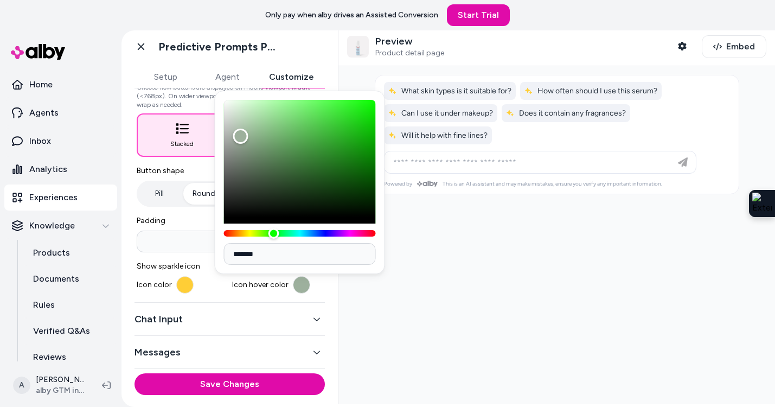
drag, startPoint x: 309, startPoint y: 230, endPoint x: 273, endPoint y: 232, distance: 35.3
click at [273, 232] on div "Hue" at bounding box center [300, 233] width 152 height 7
click at [216, 287] on div "Icon color" at bounding box center [182, 284] width 91 height 17
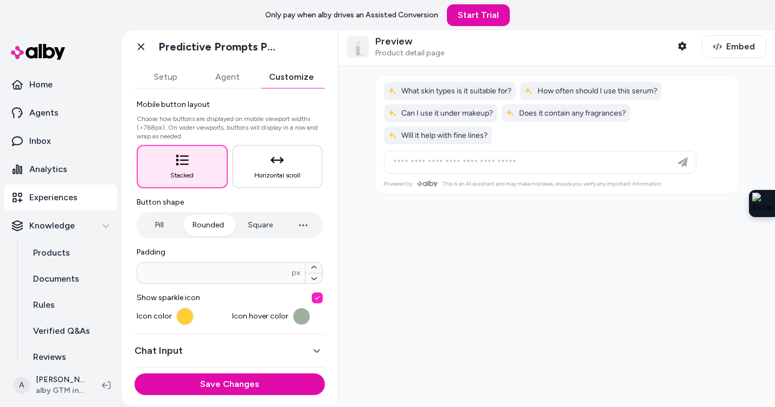
scroll to position [56, 0]
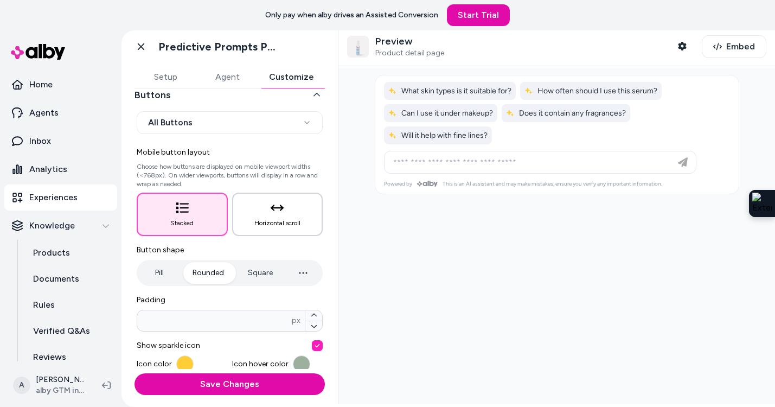
click at [298, 215] on button "Horizontal scroll" at bounding box center [277, 214] width 91 height 43
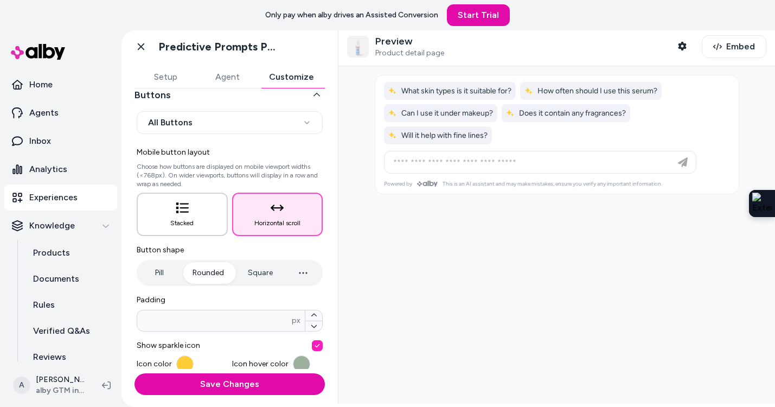
click at [185, 219] on span "Stacked" at bounding box center [181, 223] width 23 height 9
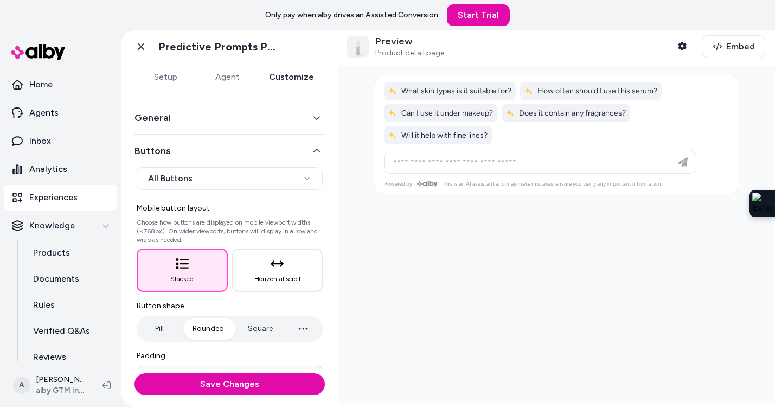
scroll to position [3, 0]
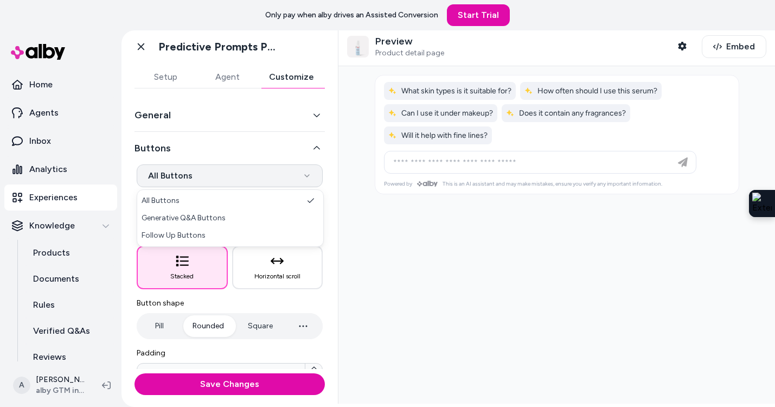
click at [200, 175] on html "**********" at bounding box center [387, 203] width 775 height 407
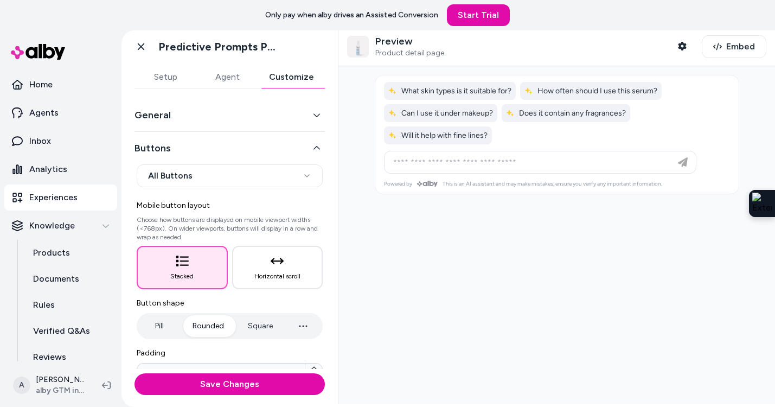
click at [207, 124] on div "General" at bounding box center [229, 115] width 190 height 33
click at [207, 116] on button "General" at bounding box center [229, 114] width 190 height 15
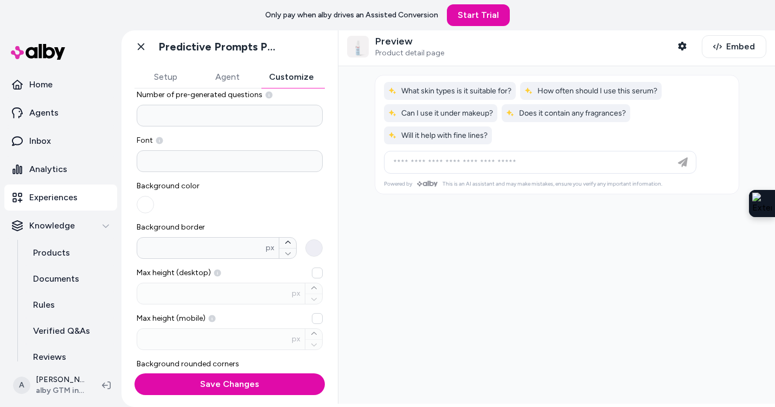
scroll to position [57, 0]
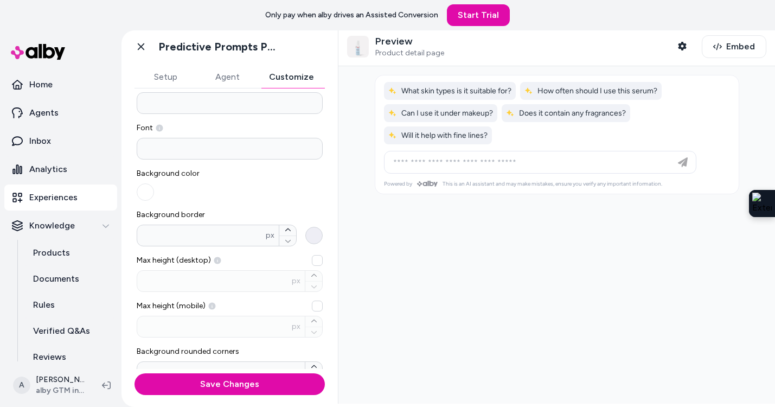
click at [305, 236] on button "Background border * px" at bounding box center [313, 235] width 17 height 17
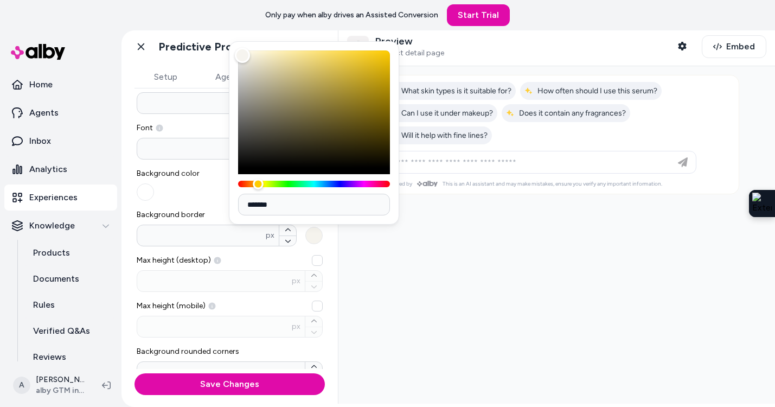
type input "*******"
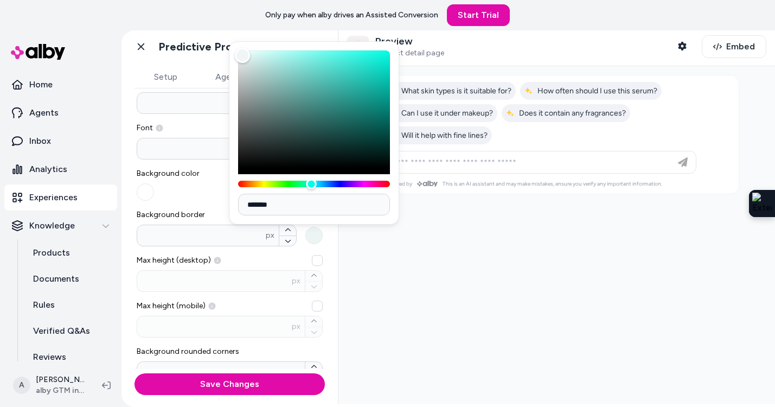
drag, startPoint x: 342, startPoint y: 184, endPoint x: 311, endPoint y: 190, distance: 30.9
click at [311, 190] on div "*******" at bounding box center [314, 132] width 170 height 183
click at [309, 208] on input "*******" at bounding box center [314, 205] width 152 height 22
click at [232, 238] on input "*" at bounding box center [201, 235] width 129 height 11
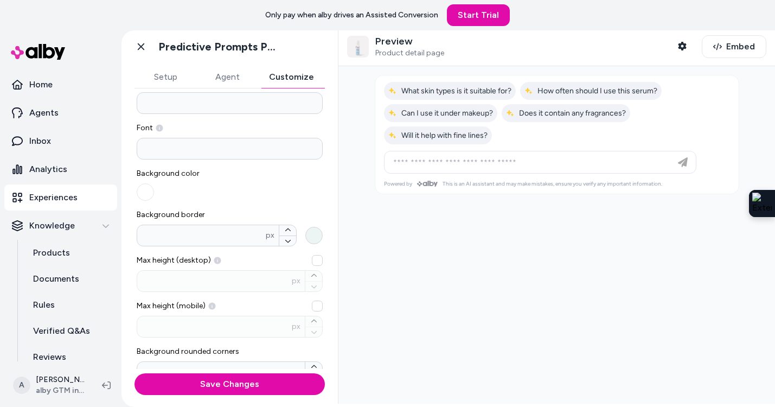
click at [314, 240] on button "Background border * px" at bounding box center [313, 235] width 17 height 17
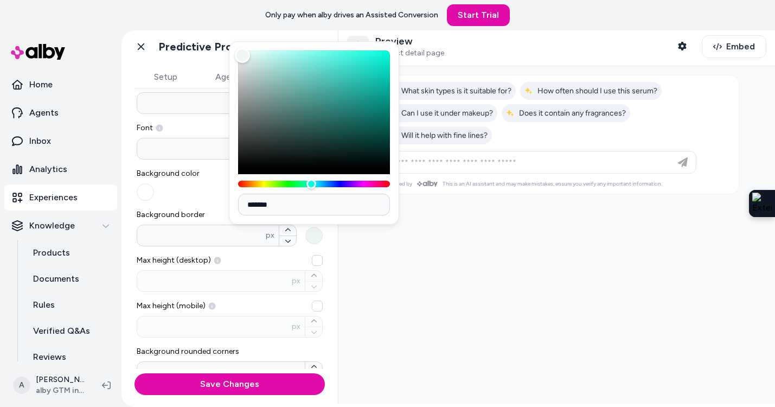
click at [374, 187] on div "*******" at bounding box center [314, 132] width 170 height 183
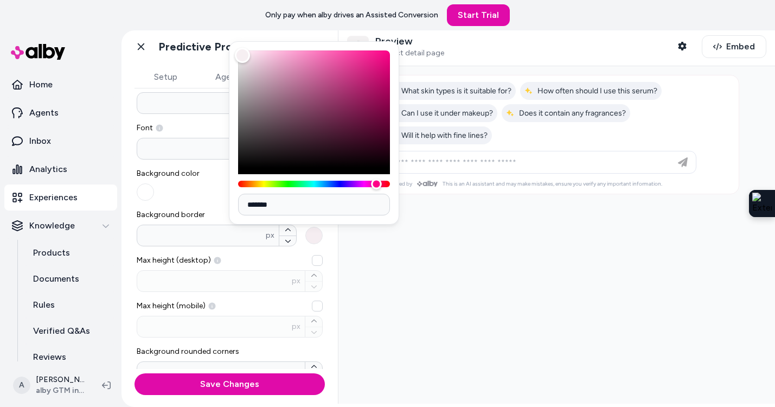
click at [376, 184] on div "Hue" at bounding box center [314, 184] width 152 height 7
type input "*******"
click at [386, 182] on div "Hue" at bounding box center [314, 184] width 152 height 7
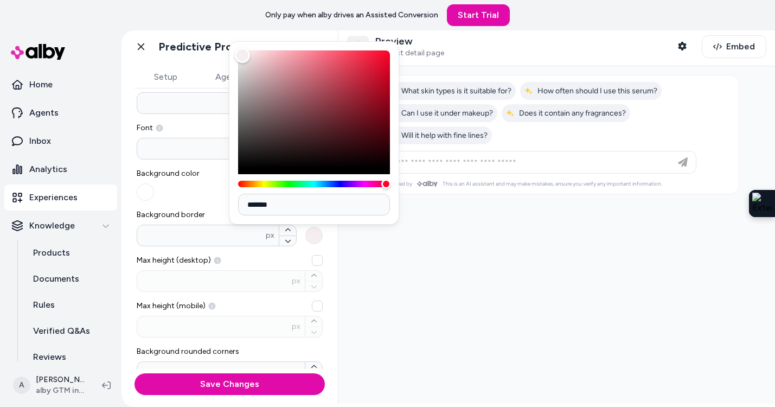
click at [402, 230] on div at bounding box center [556, 234] width 437 height 337
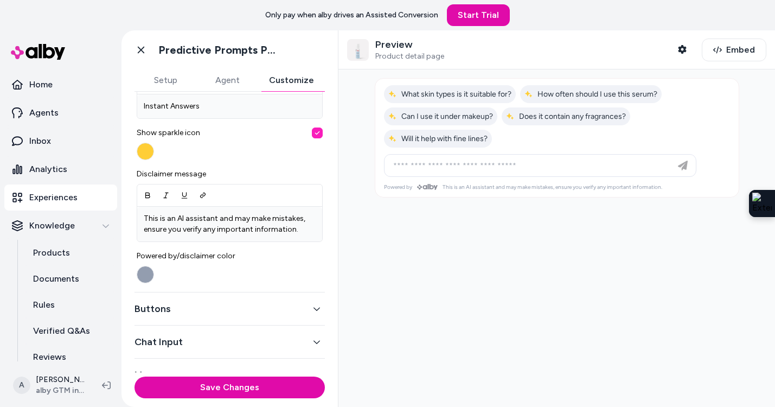
scroll to position [0, 0]
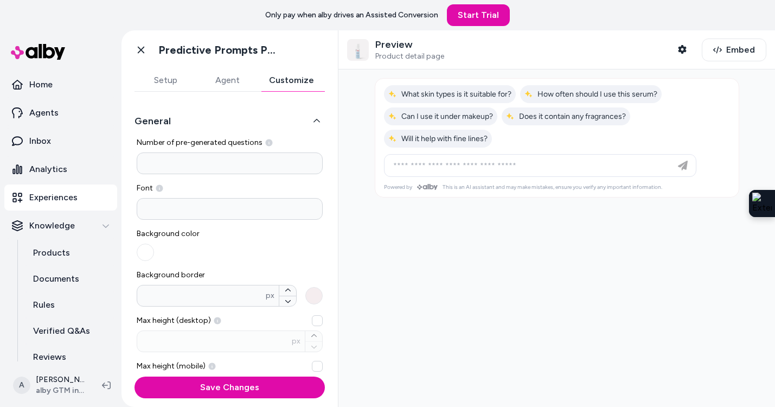
click at [224, 81] on button "Agent" at bounding box center [227, 80] width 62 height 22
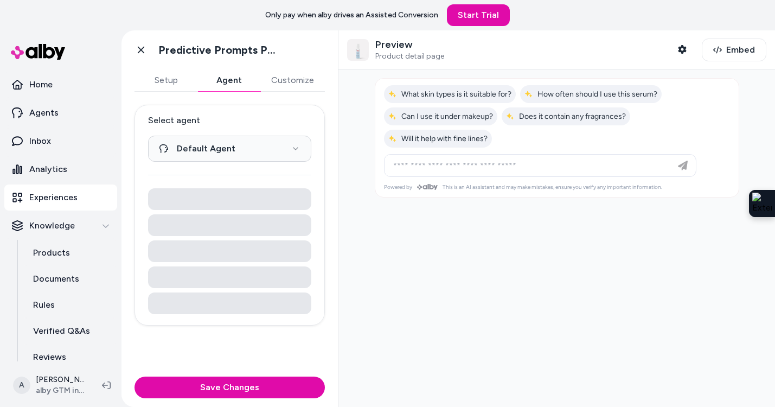
click at [291, 80] on button "Customize" at bounding box center [292, 80] width 65 height 22
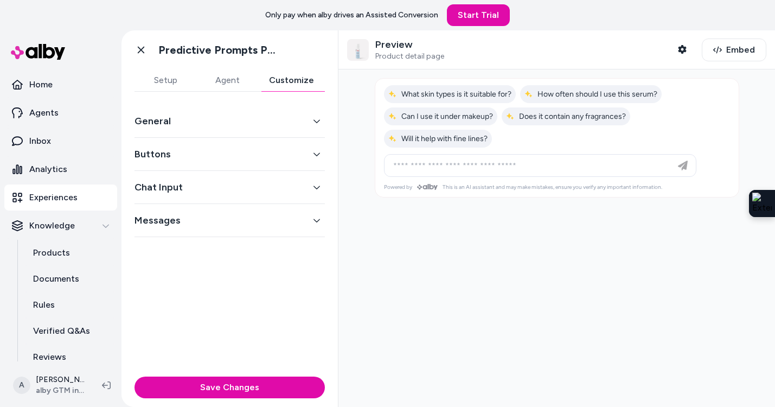
click at [225, 184] on button "Chat Input" at bounding box center [229, 186] width 190 height 15
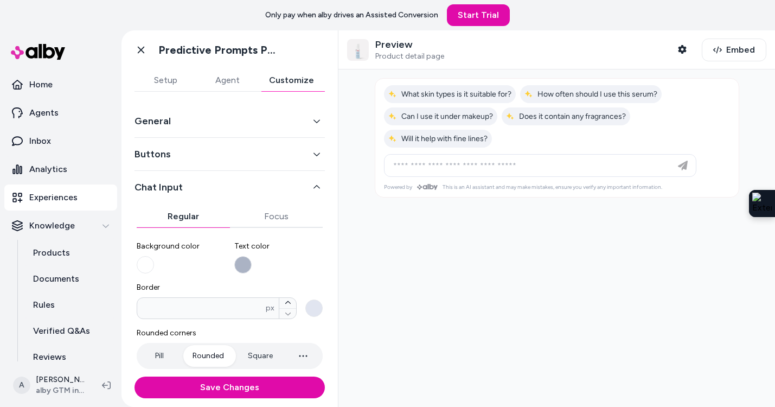
click at [225, 184] on button "Chat Input" at bounding box center [229, 186] width 190 height 15
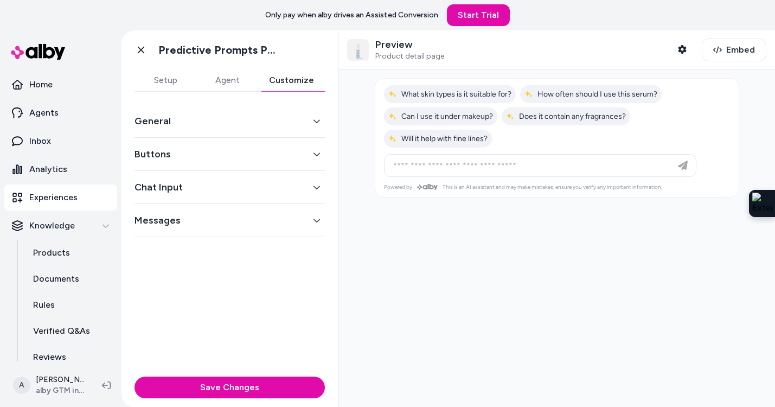
click at [223, 208] on div "Messages" at bounding box center [229, 220] width 190 height 33
click at [227, 176] on div "Chat Input" at bounding box center [229, 187] width 190 height 33
click at [218, 182] on button "Chat Input" at bounding box center [229, 186] width 190 height 15
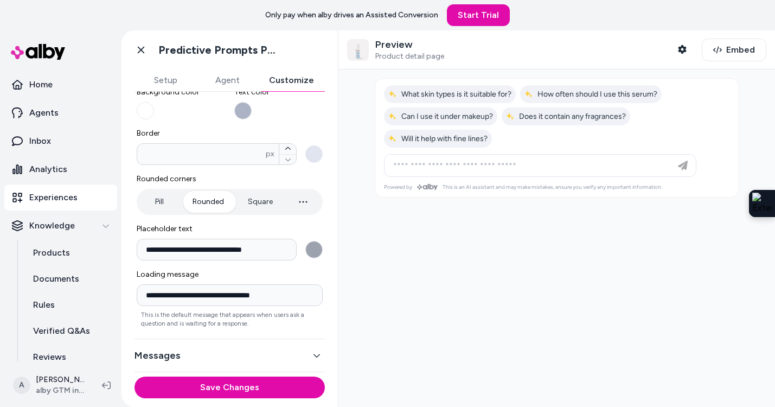
scroll to position [152, 0]
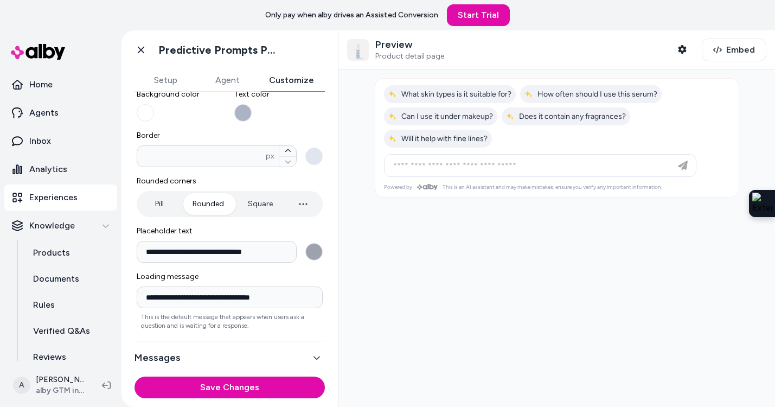
click at [258, 202] on button "Square" at bounding box center [260, 204] width 47 height 22
click at [217, 204] on button "Rounded" at bounding box center [208, 204] width 53 height 22
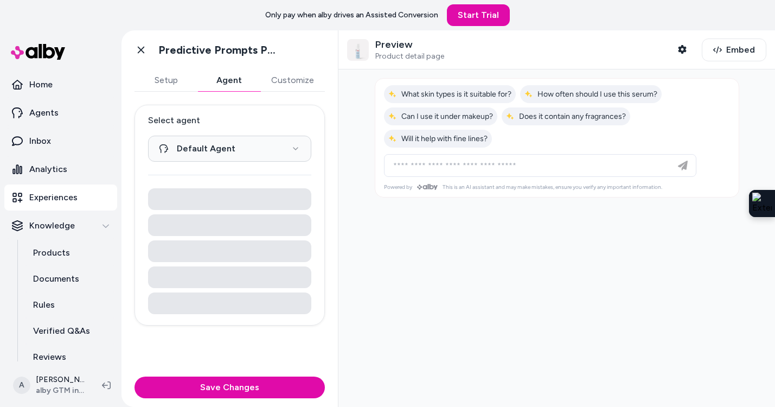
scroll to position [0, 0]
click at [235, 78] on button "Agent" at bounding box center [228, 80] width 63 height 22
click at [271, 79] on button "Customize" at bounding box center [292, 80] width 65 height 22
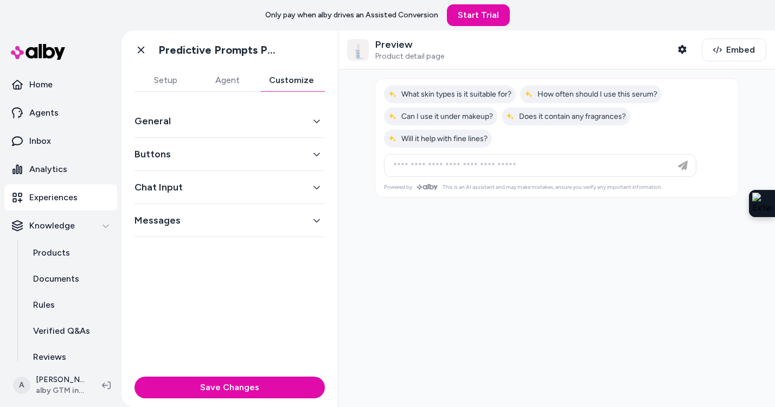
click at [253, 152] on button "Buttons" at bounding box center [229, 153] width 190 height 15
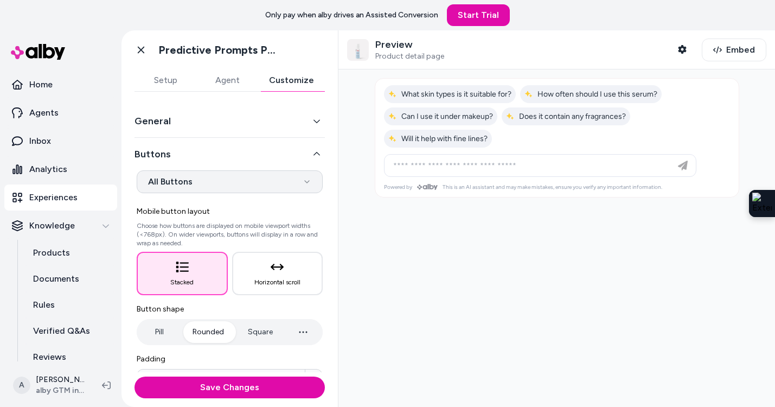
click at [248, 185] on html "**********" at bounding box center [387, 203] width 775 height 407
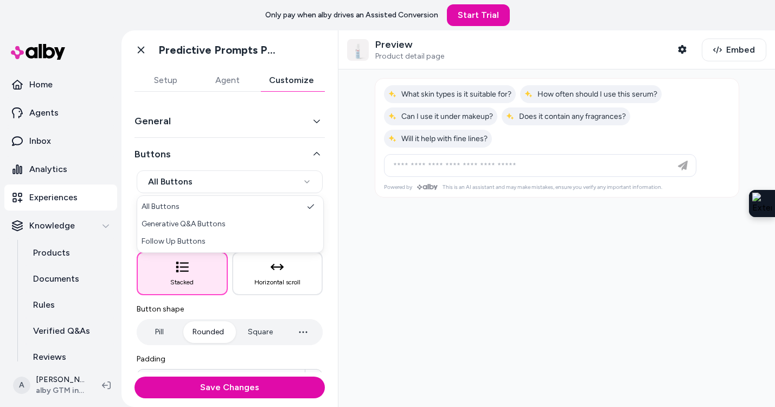
select select "*******"
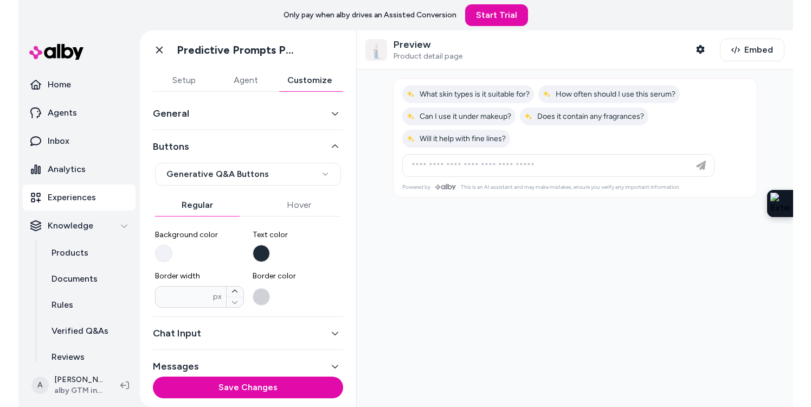
scroll to position [18, 0]
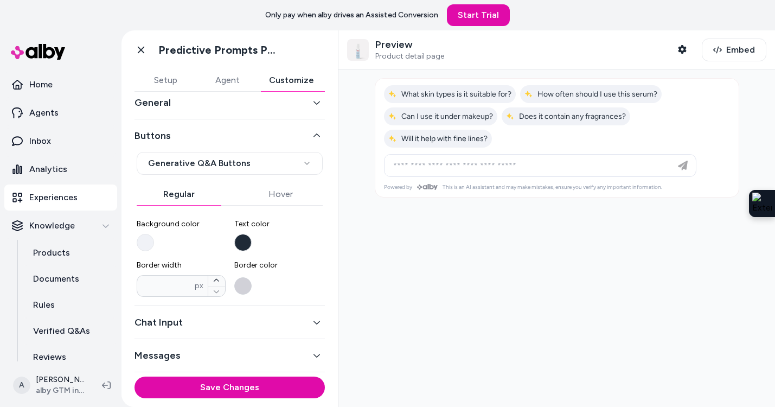
click at [239, 285] on button "Border color" at bounding box center [242, 285] width 17 height 17
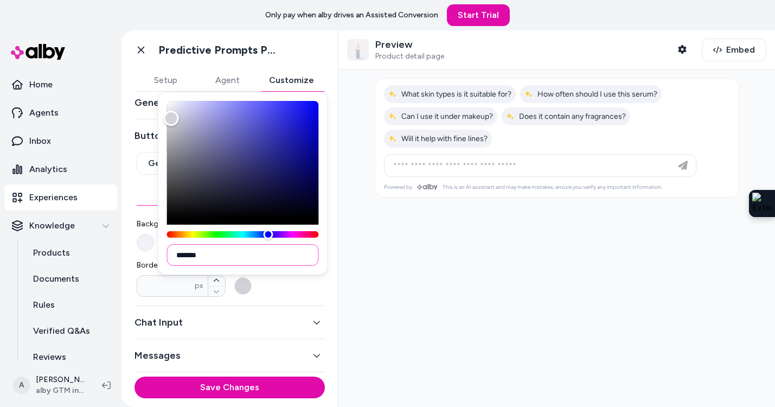
drag, startPoint x: 217, startPoint y: 254, endPoint x: 184, endPoint y: 254, distance: 33.6
click at [182, 254] on input "*******" at bounding box center [243, 255] width 152 height 22
paste input
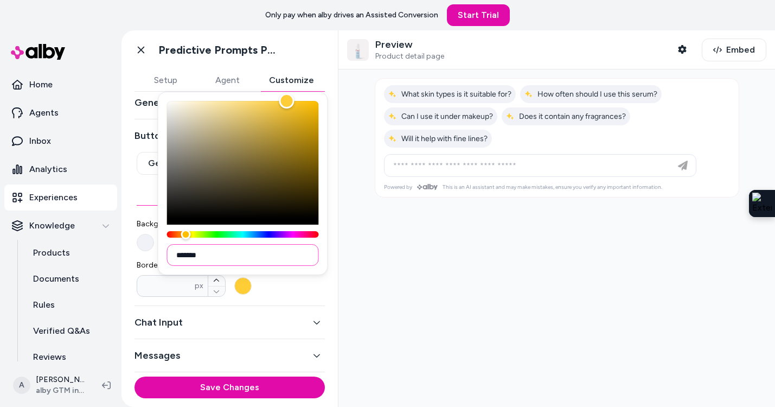
type input "*******"
click at [287, 286] on label "Border color" at bounding box center [278, 278] width 89 height 37
click at [252, 286] on button "Border color" at bounding box center [242, 285] width 17 height 17
click at [287, 294] on label "Border color" at bounding box center [278, 278] width 89 height 37
click at [252, 294] on button "Border color" at bounding box center [242, 285] width 17 height 17
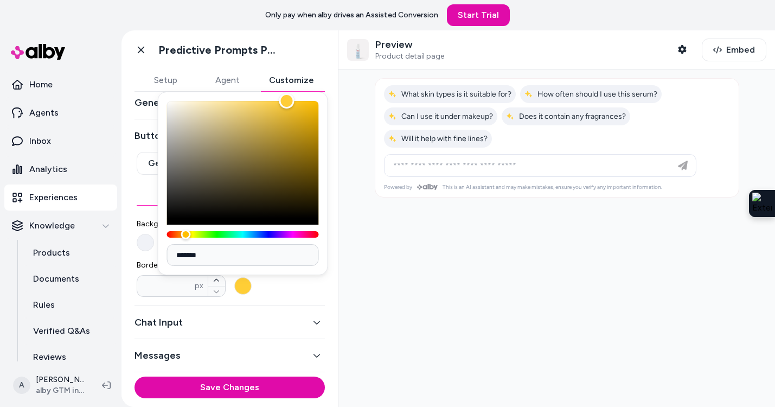
click at [382, 290] on div at bounding box center [556, 237] width 437 height 337
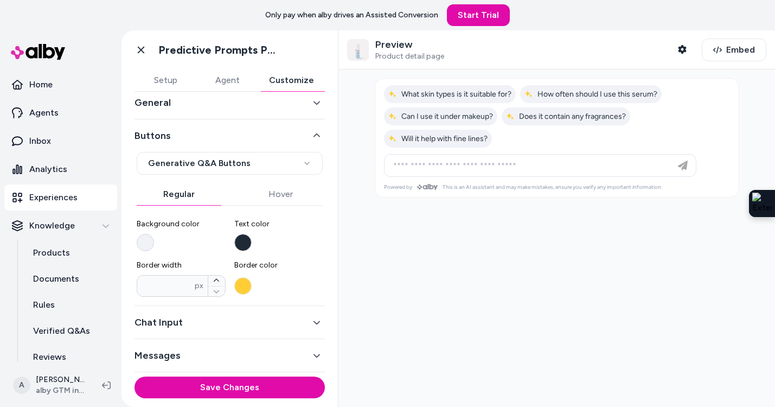
click at [146, 240] on button "Background color" at bounding box center [145, 242] width 17 height 17
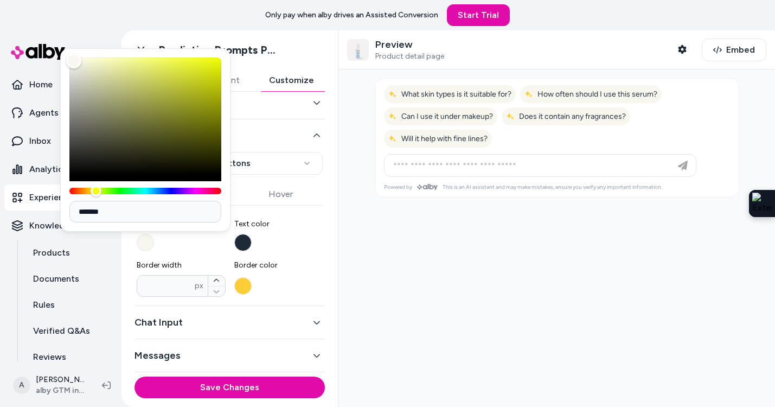
drag, startPoint x: 162, startPoint y: 189, endPoint x: 96, endPoint y: 193, distance: 65.7
click at [96, 193] on div "Hue" at bounding box center [96, 190] width 11 height 11
drag, startPoint x: 91, startPoint y: 211, endPoint x: 57, endPoint y: 209, distance: 33.7
click at [56, 210] on body "**********" at bounding box center [387, 203] width 775 height 407
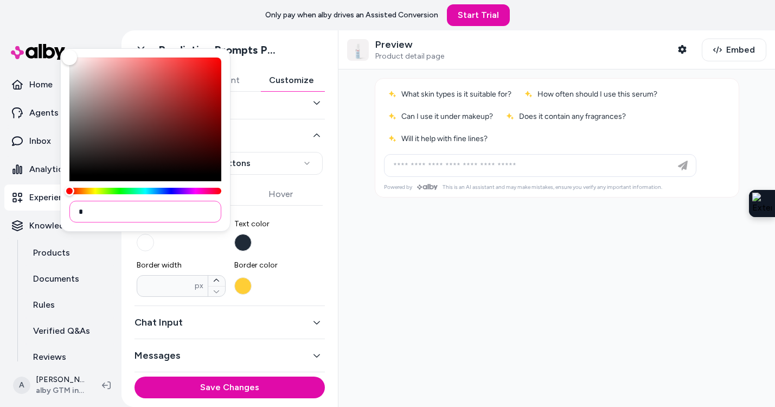
paste input "******"
click at [84, 210] on input "*******" at bounding box center [145, 212] width 152 height 22
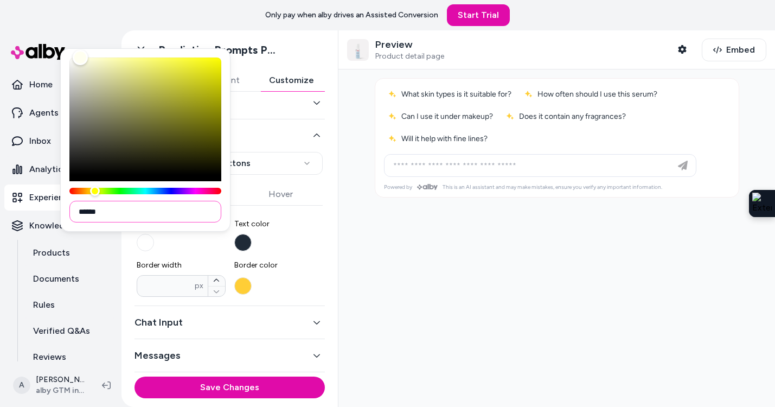
type input "******"
click at [306, 223] on span "Text color" at bounding box center [278, 224] width 89 height 11
click at [252, 234] on button "Text color" at bounding box center [242, 242] width 17 height 17
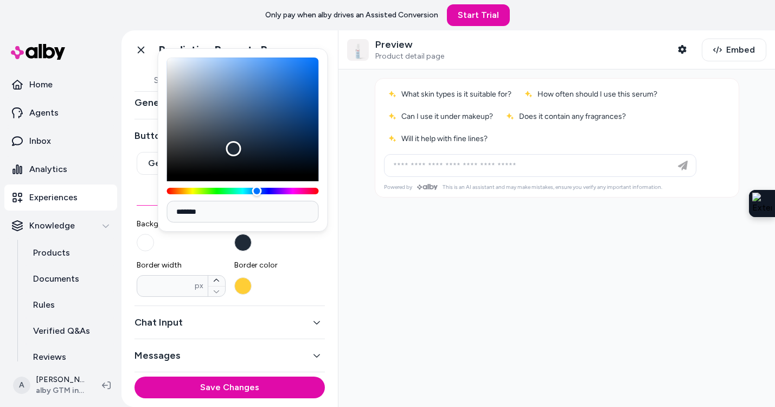
click at [397, 278] on div at bounding box center [556, 237] width 437 height 337
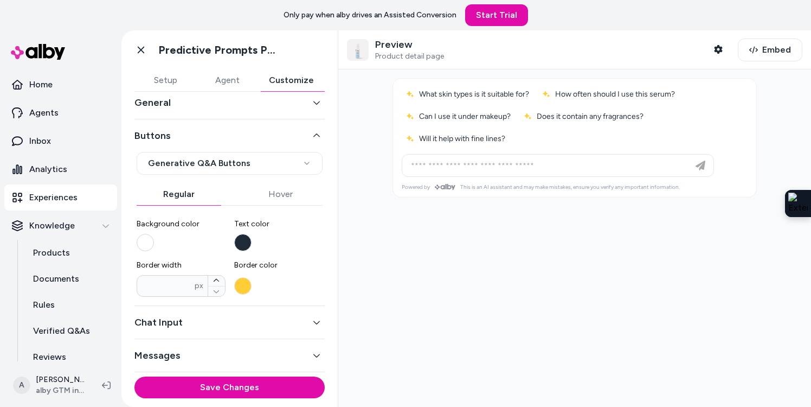
click at [150, 246] on button "Background color" at bounding box center [145, 242] width 17 height 17
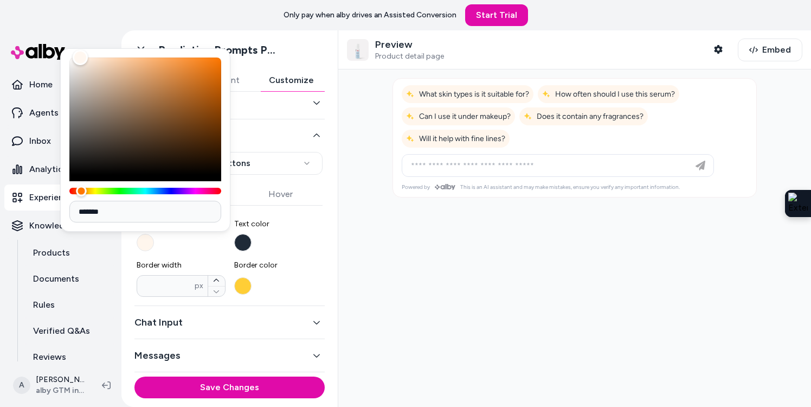
drag, startPoint x: 97, startPoint y: 190, endPoint x: 81, endPoint y: 188, distance: 15.4
click at [81, 188] on div "Hue" at bounding box center [81, 190] width 11 height 11
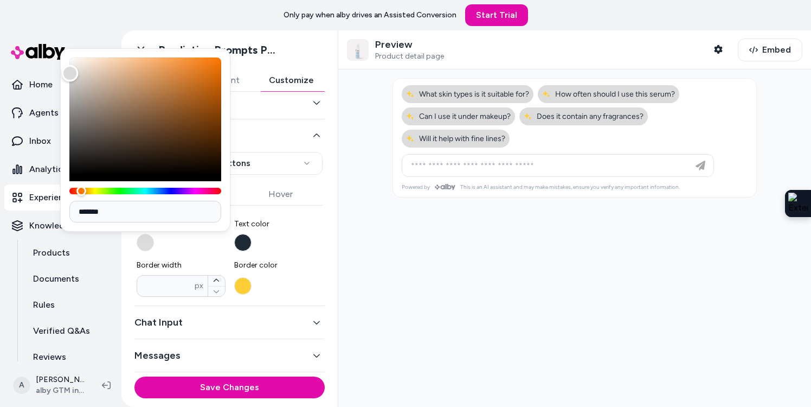
drag, startPoint x: 76, startPoint y: 56, endPoint x: 68, endPoint y: 73, distance: 18.9
click at [69, 72] on div "Color" at bounding box center [70, 73] width 17 height 17
drag, startPoint x: 111, startPoint y: 212, endPoint x: 54, endPoint y: 209, distance: 57.0
click at [54, 210] on body "**********" at bounding box center [405, 203] width 811 height 407
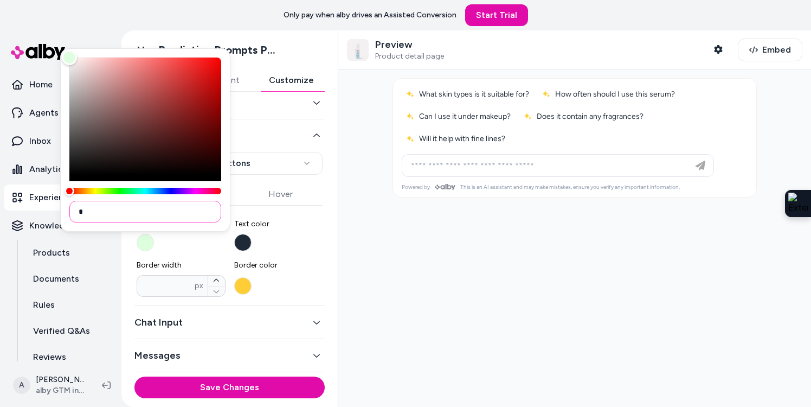
paste input "******"
click at [80, 213] on input "*******" at bounding box center [145, 212] width 152 height 22
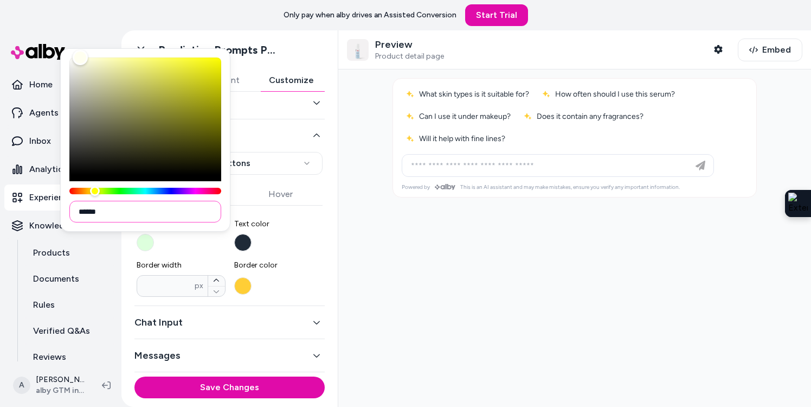
click at [112, 211] on input "******" at bounding box center [145, 212] width 152 height 22
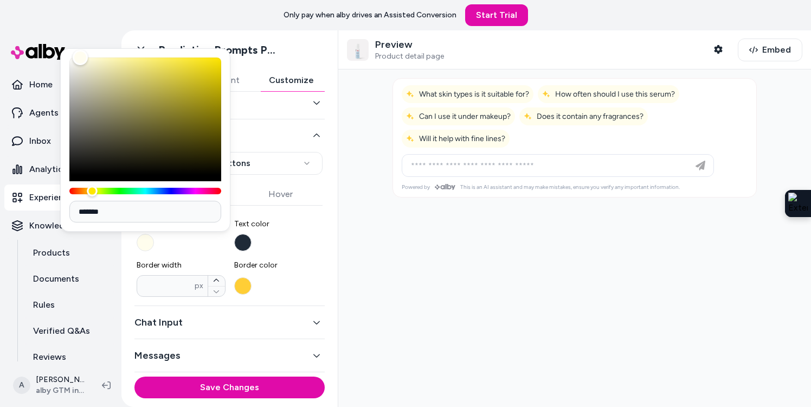
type input "*******"
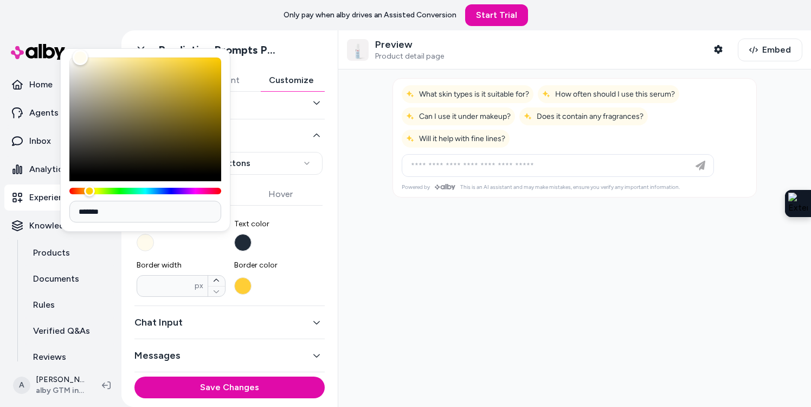
drag, startPoint x: 96, startPoint y: 191, endPoint x: 89, endPoint y: 191, distance: 6.5
click at [89, 191] on div "Hue" at bounding box center [89, 190] width 11 height 11
click at [283, 234] on label "Text color" at bounding box center [278, 235] width 89 height 33
click at [252, 234] on button "Text color" at bounding box center [242, 242] width 17 height 17
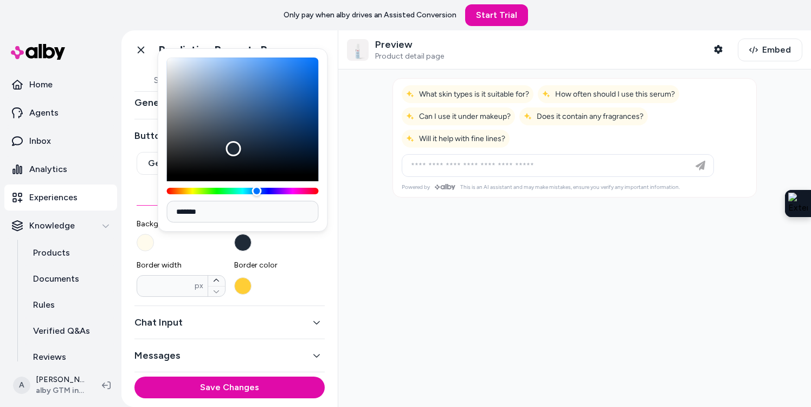
drag, startPoint x: 406, startPoint y: 259, endPoint x: 392, endPoint y: 261, distance: 13.7
click at [406, 259] on div at bounding box center [574, 237] width 473 height 337
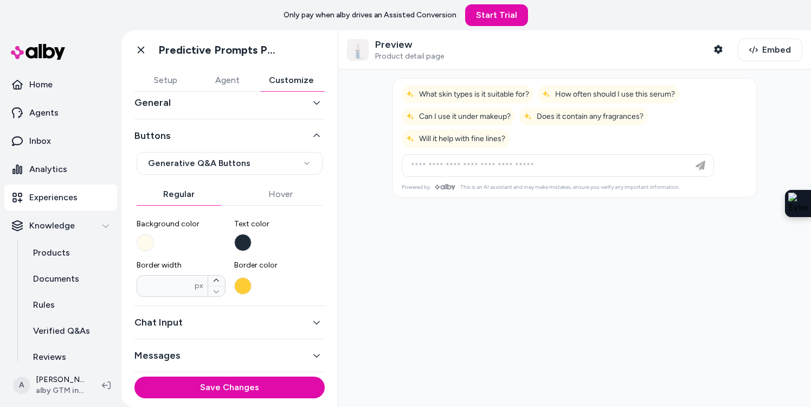
scroll to position [0, 0]
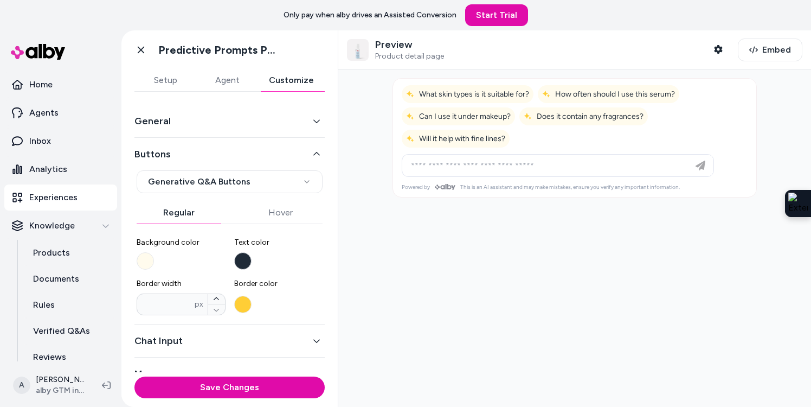
click at [225, 123] on button "General" at bounding box center [229, 120] width 190 height 15
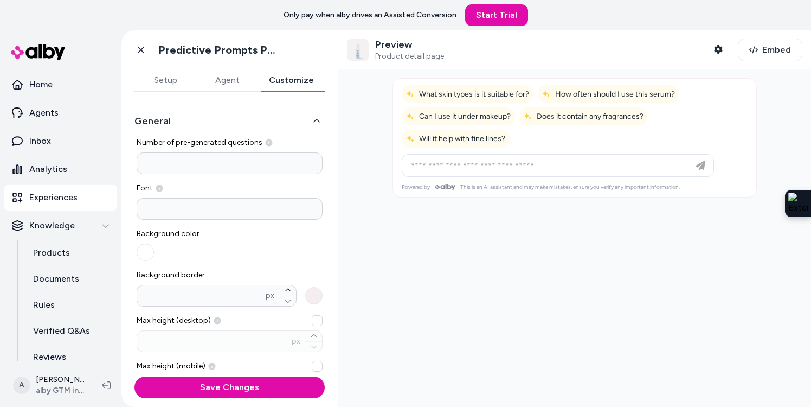
scroll to position [1, 0]
click at [229, 87] on button "Agent" at bounding box center [227, 80] width 62 height 22
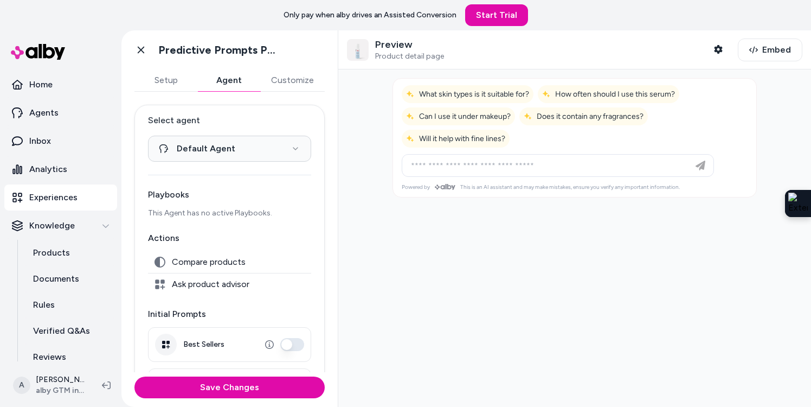
click at [285, 80] on button "Customize" at bounding box center [292, 80] width 65 height 22
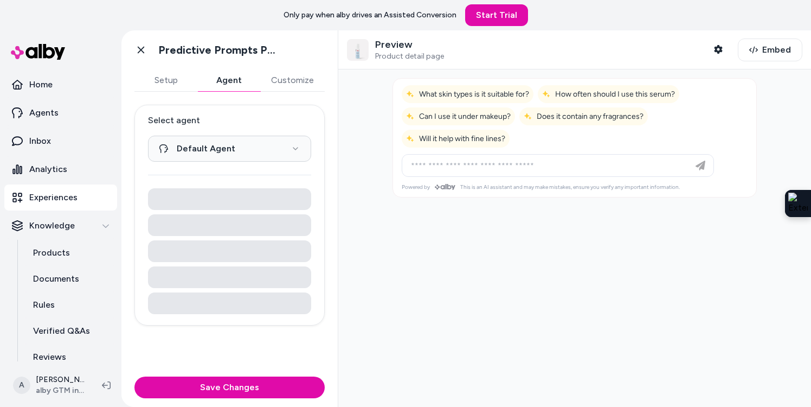
click at [246, 80] on button "Agent" at bounding box center [228, 80] width 63 height 22
click at [289, 79] on button "Customize" at bounding box center [292, 80] width 65 height 22
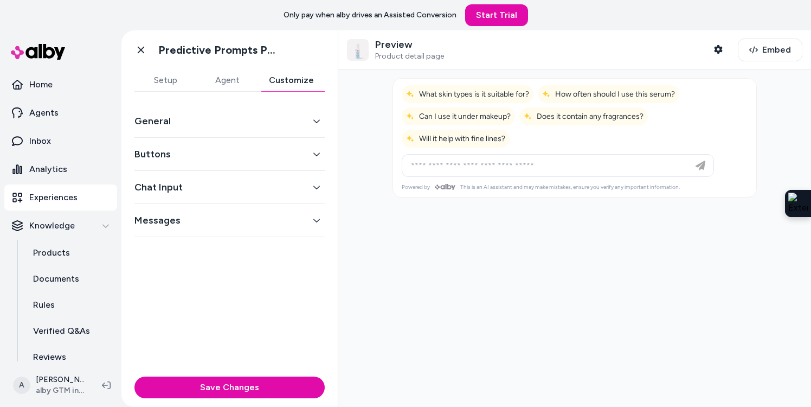
click at [245, 124] on button "General" at bounding box center [229, 120] width 190 height 15
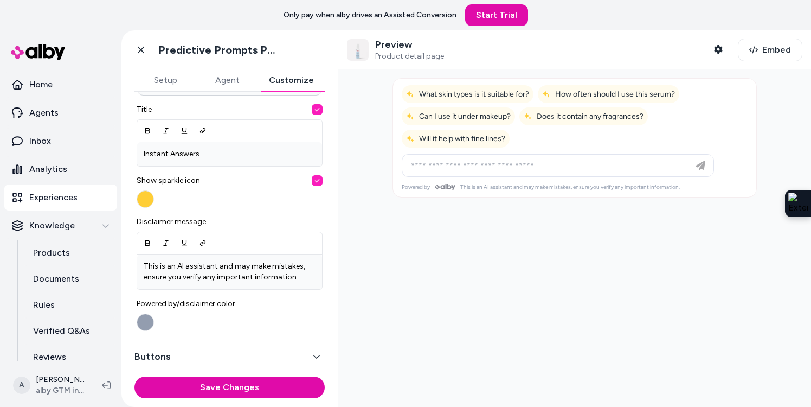
scroll to position [415, 0]
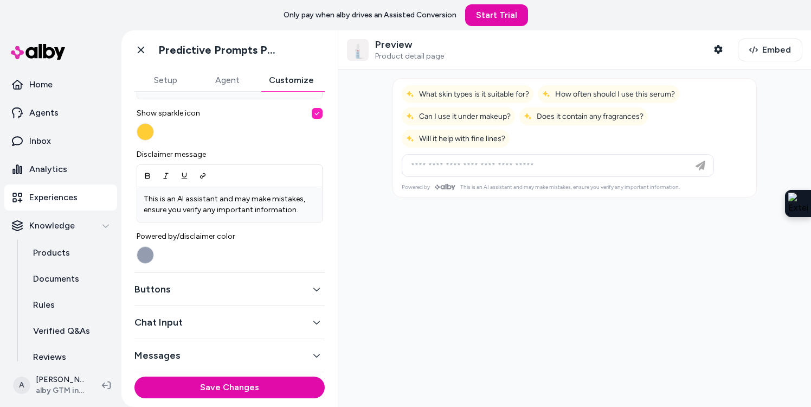
click at [220, 289] on button "Buttons" at bounding box center [229, 288] width 190 height 15
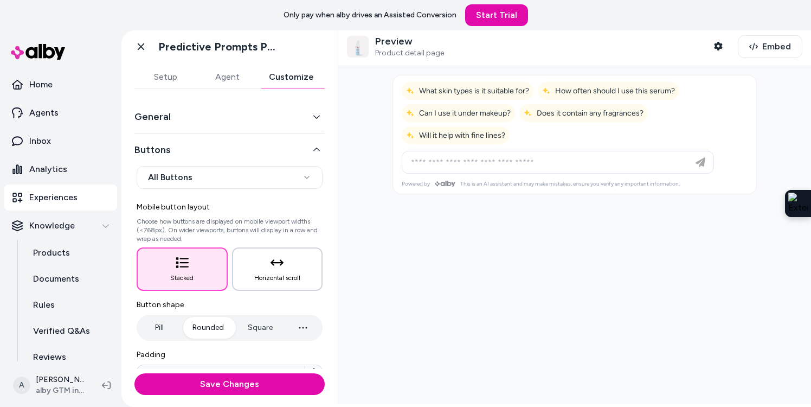
scroll to position [0, 0]
click at [236, 183] on html "**********" at bounding box center [405, 203] width 811 height 407
click at [236, 181] on html "**********" at bounding box center [405, 203] width 811 height 407
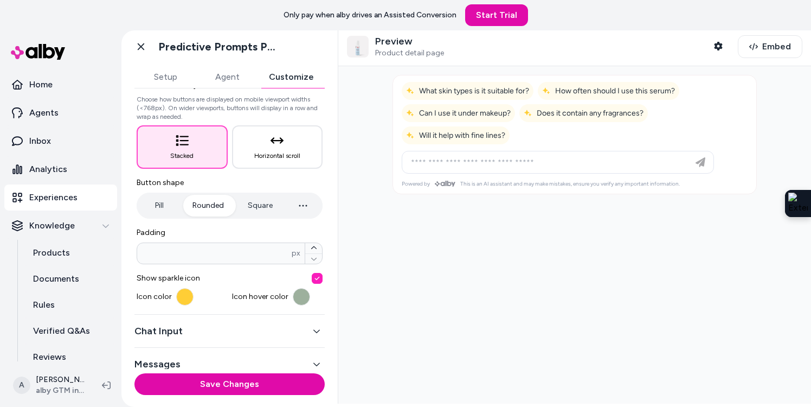
scroll to position [135, 0]
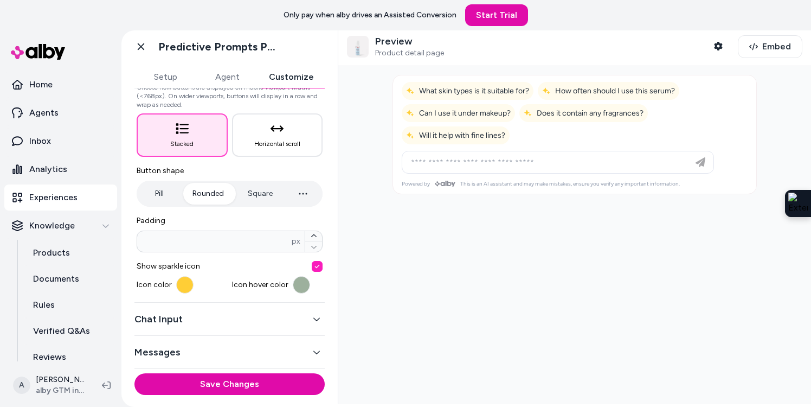
click at [217, 328] on div "Chat Input" at bounding box center [229, 319] width 190 height 33
click at [218, 321] on button "Chat Input" at bounding box center [229, 318] width 190 height 15
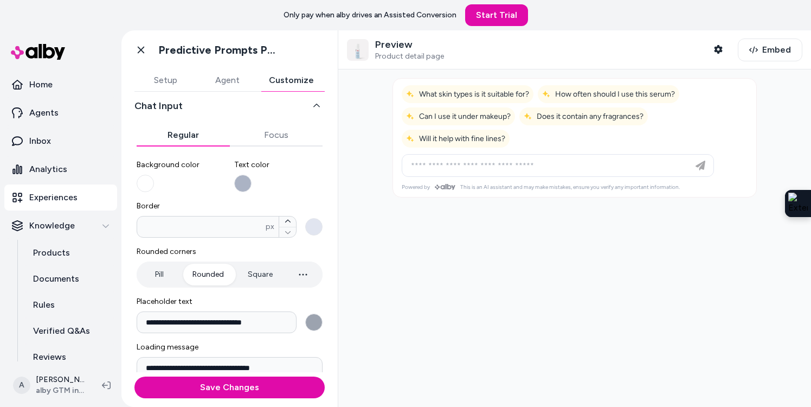
scroll to position [0, 0]
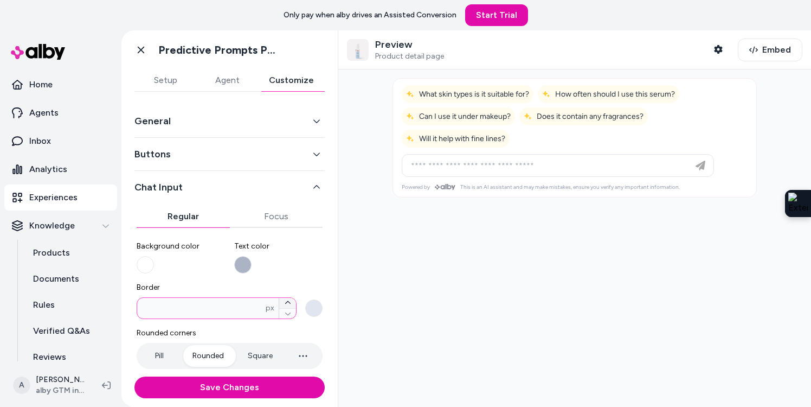
click at [288, 303] on icon "button" at bounding box center [288, 302] width 7 height 7
click at [288, 315] on icon "button" at bounding box center [288, 313] width 7 height 7
type input "*"
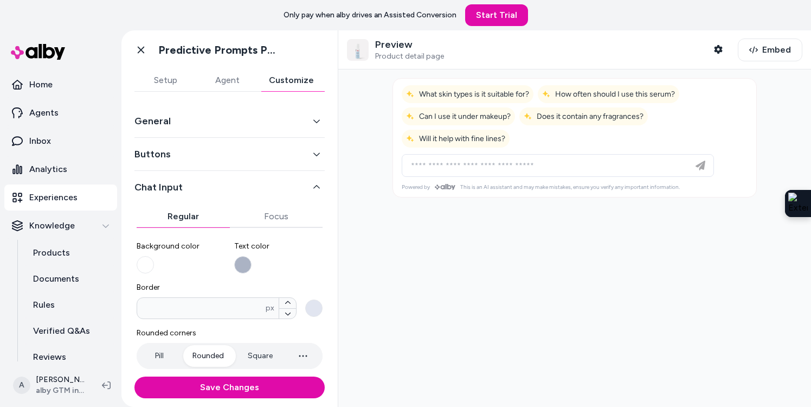
click at [170, 161] on button "Buttons" at bounding box center [229, 153] width 190 height 15
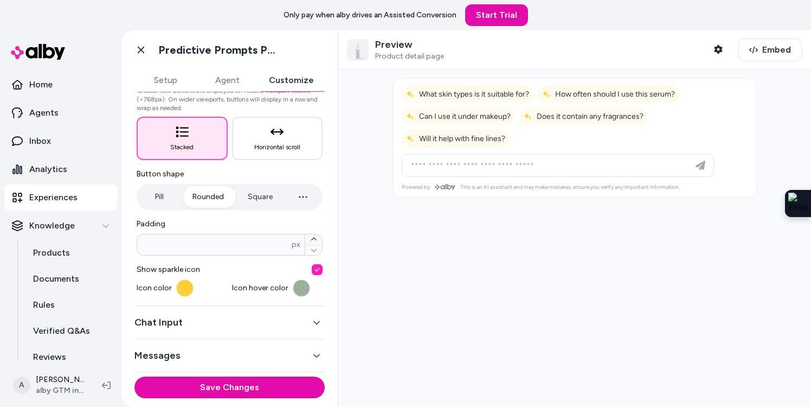
scroll to position [3, 0]
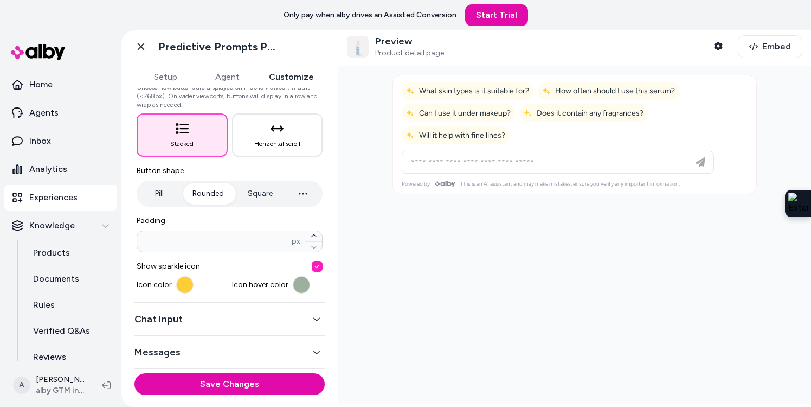
click at [317, 263] on button "button" at bounding box center [317, 266] width 11 height 11
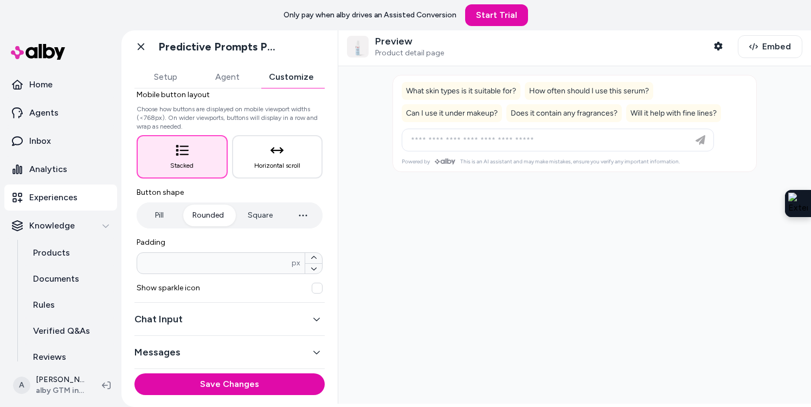
click at [319, 290] on button "button" at bounding box center [317, 288] width 11 height 11
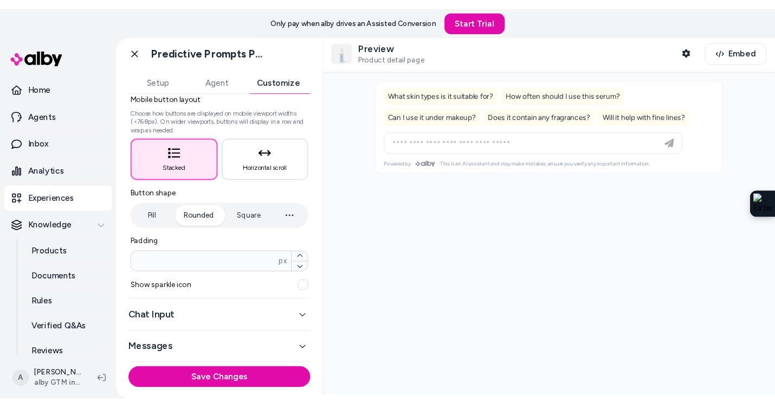
scroll to position [135, 0]
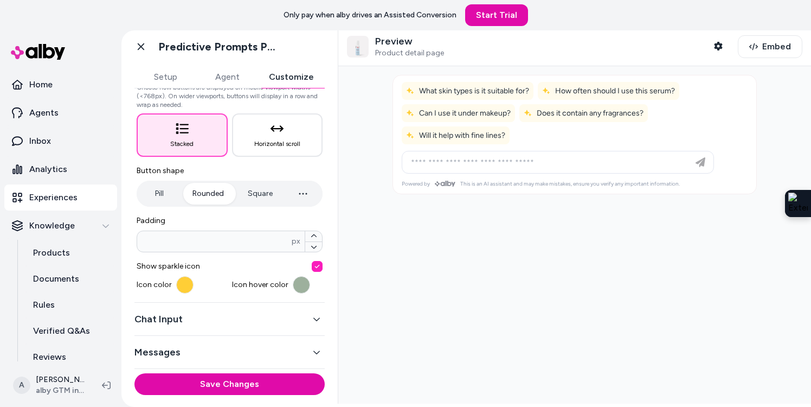
type button "on"
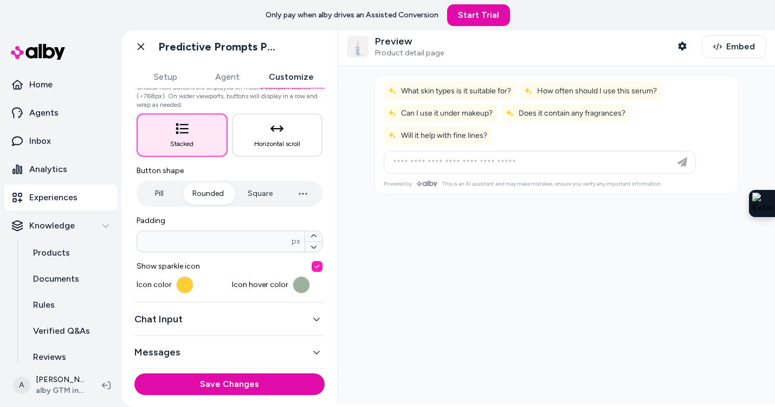
click at [221, 354] on button "Messages" at bounding box center [229, 351] width 190 height 15
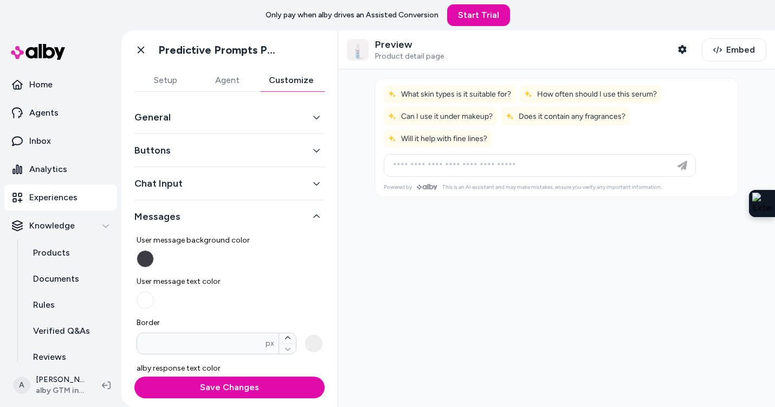
scroll to position [0, 0]
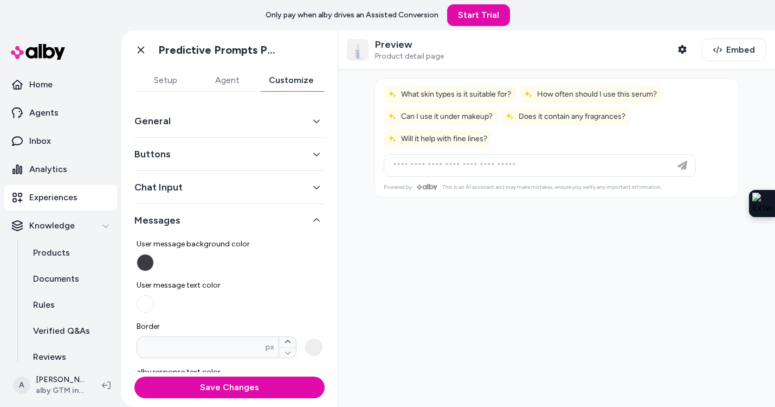
click at [233, 78] on button "Agent" at bounding box center [227, 80] width 62 height 22
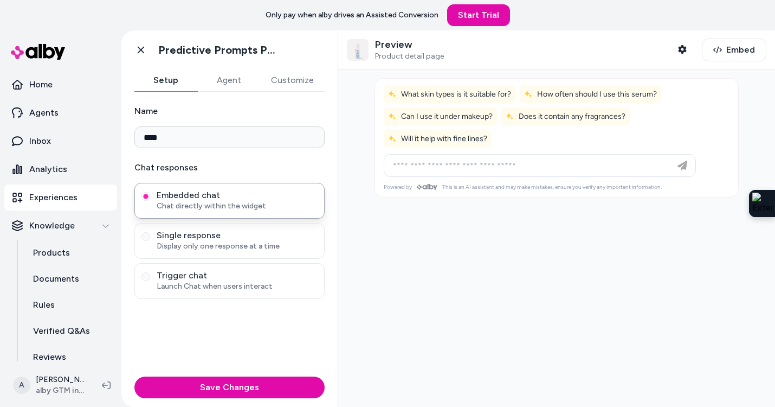
click at [171, 82] on button "Setup" at bounding box center [165, 80] width 63 height 22
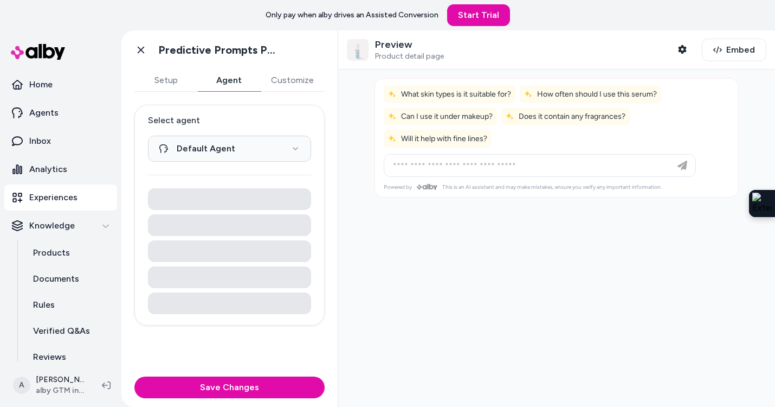
click at [225, 76] on button "Agent" at bounding box center [228, 80] width 63 height 22
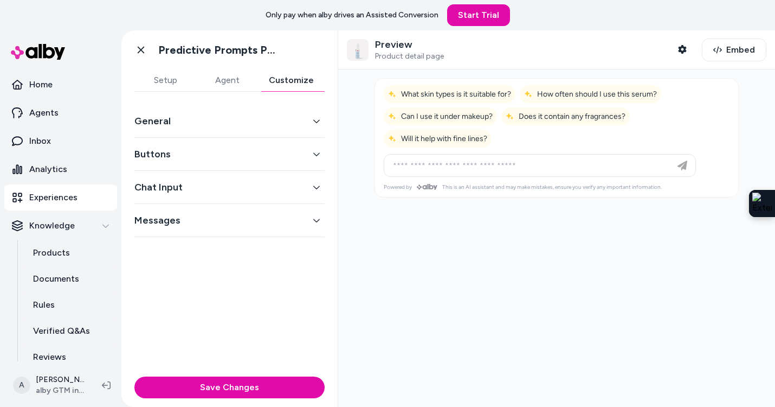
click at [284, 75] on button "Customize" at bounding box center [291, 80] width 67 height 22
click at [208, 129] on div "General" at bounding box center [229, 121] width 190 height 33
click at [208, 120] on button "General" at bounding box center [229, 120] width 190 height 15
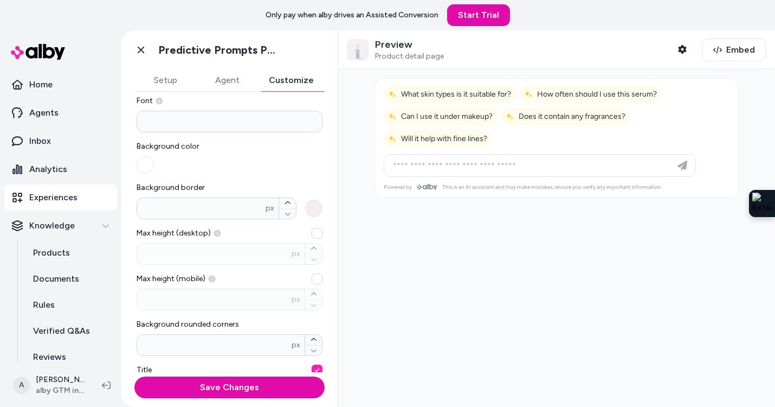
scroll to position [95, 0]
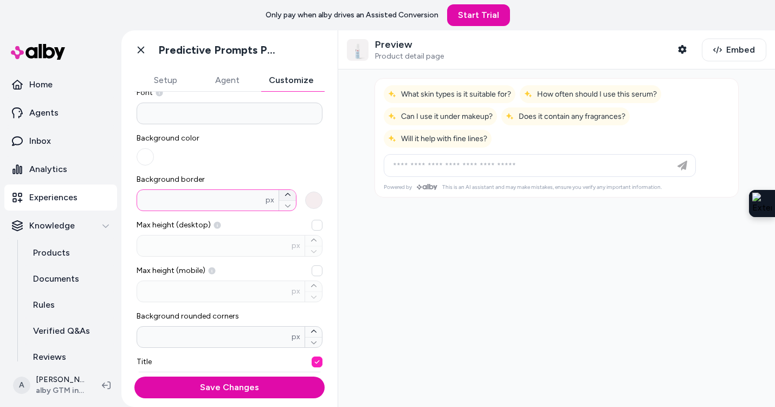
click at [286, 194] on icon "button" at bounding box center [287, 194] width 5 height 3
click at [286, 206] on icon "button" at bounding box center [287, 205] width 5 height 3
type input "*"
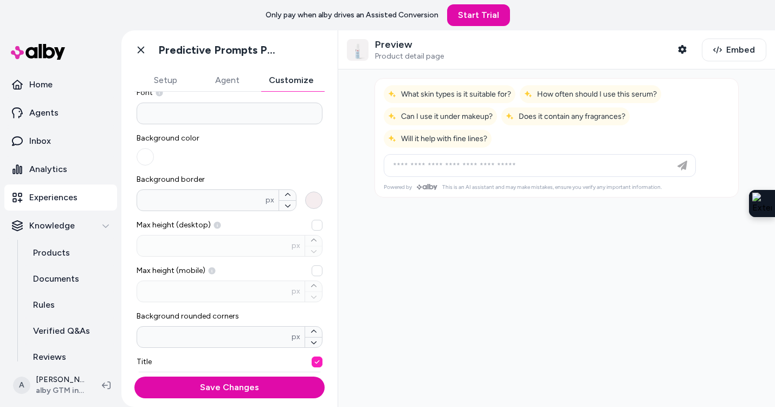
click at [306, 203] on button "Background border * px" at bounding box center [313, 199] width 17 height 17
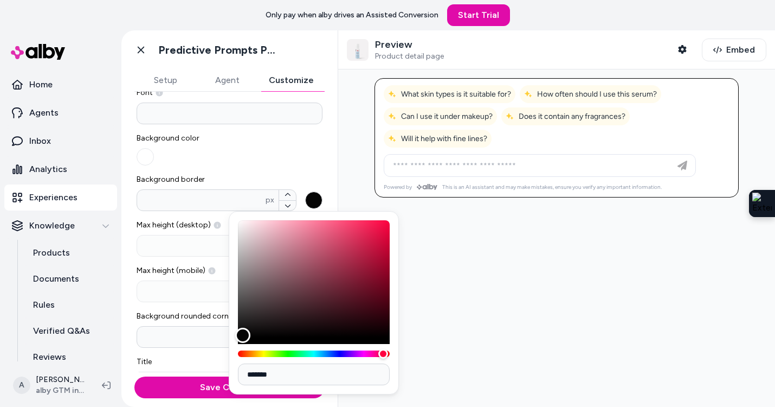
type input "*******"
drag, startPoint x: 238, startPoint y: 225, endPoint x: 244, endPoint y: 338, distance: 113.5
click at [244, 339] on div "Color" at bounding box center [243, 337] width 15 height 15
click at [259, 149] on div "Background color" at bounding box center [230, 149] width 186 height 33
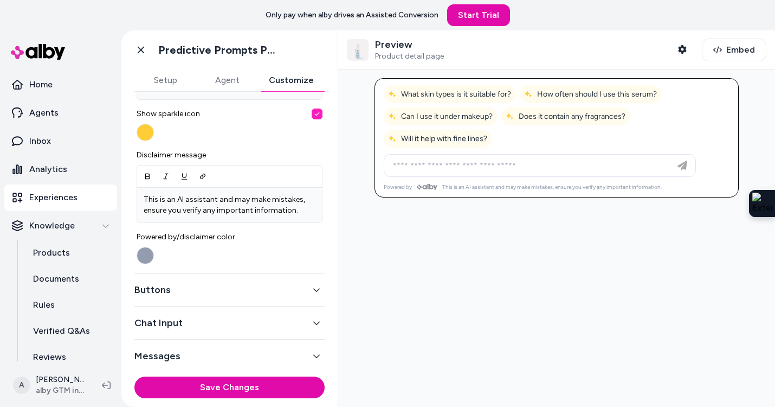
scroll to position [415, 0]
click at [168, 287] on button "Buttons" at bounding box center [229, 288] width 190 height 15
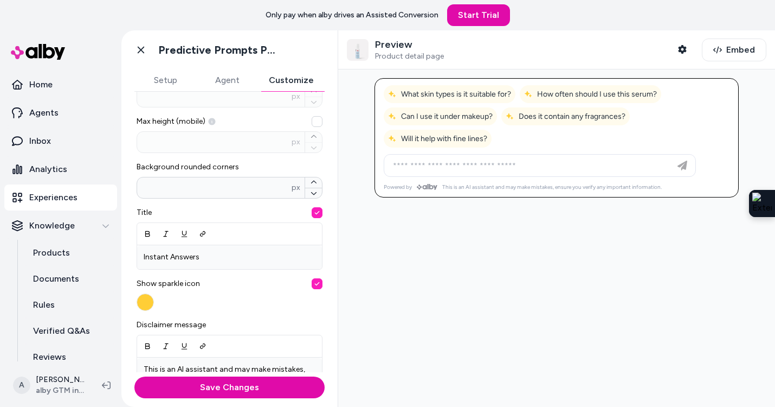
scroll to position [135, 0]
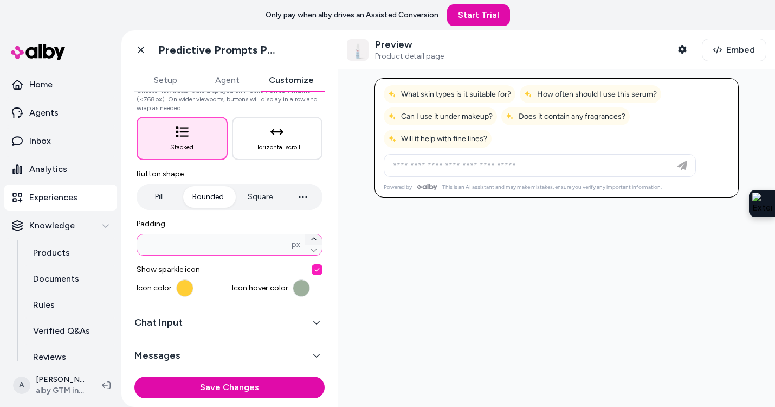
click at [309, 236] on button "button" at bounding box center [313, 239] width 17 height 10
click at [315, 249] on icon "button" at bounding box center [314, 250] width 7 height 7
type input "*"
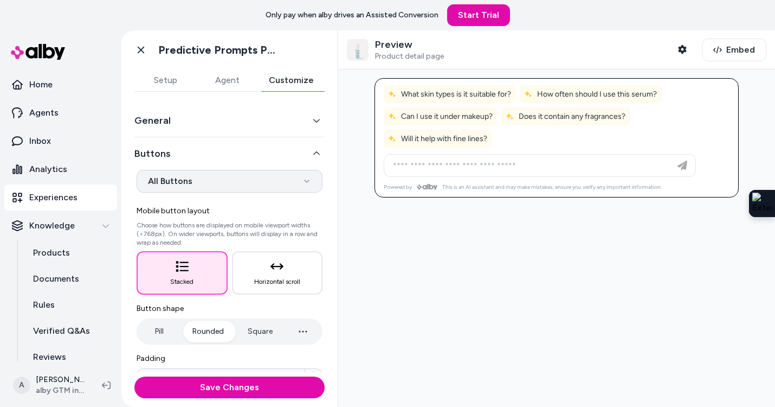
scroll to position [0, 0]
click at [281, 181] on html "**********" at bounding box center [387, 203] width 775 height 407
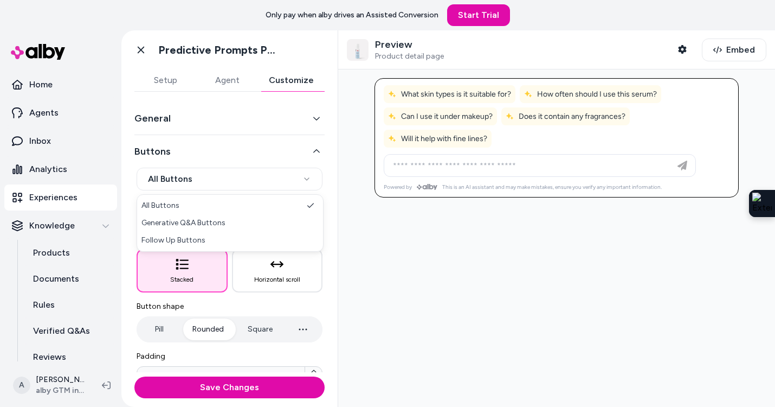
select select "*******"
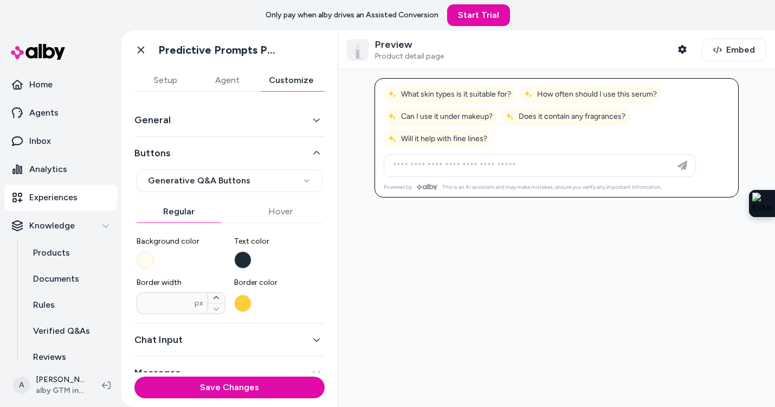
scroll to position [18, 0]
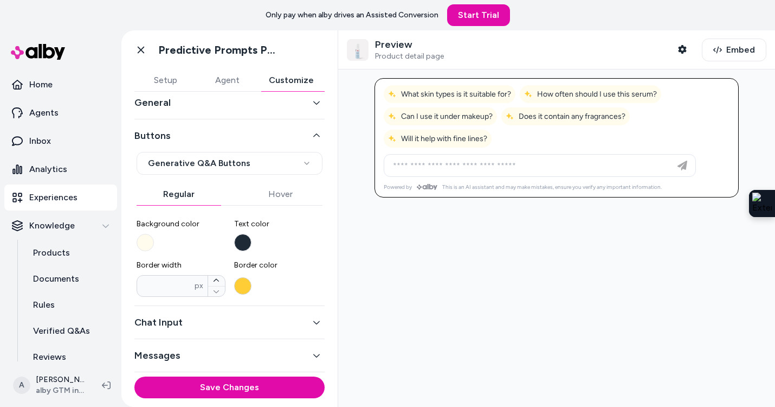
click at [240, 285] on button "Border color" at bounding box center [242, 285] width 17 height 17
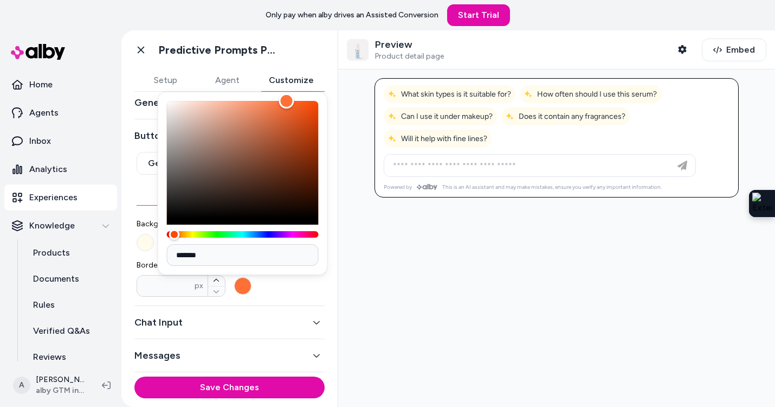
drag, startPoint x: 183, startPoint y: 232, endPoint x: 158, endPoint y: 234, distance: 25.0
click at [158, 234] on div "*******" at bounding box center [243, 183] width 170 height 183
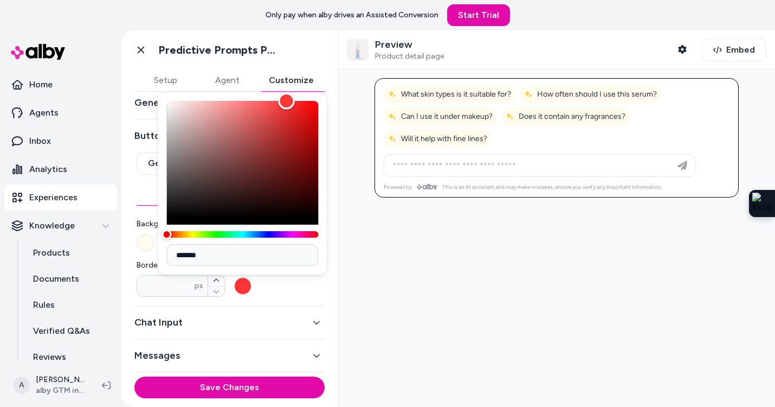
type input "*******"
click at [172, 216] on div "Color" at bounding box center [243, 159] width 152 height 117
click at [214, 278] on icon "button" at bounding box center [216, 280] width 7 height 7
type input "*"
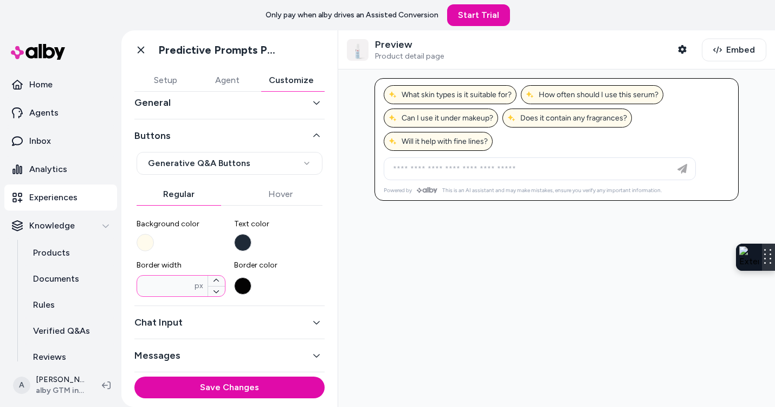
click at [774, 271] on div at bounding box center [768, 256] width 13 height 27
